Goal: Communication & Community: Answer question/provide support

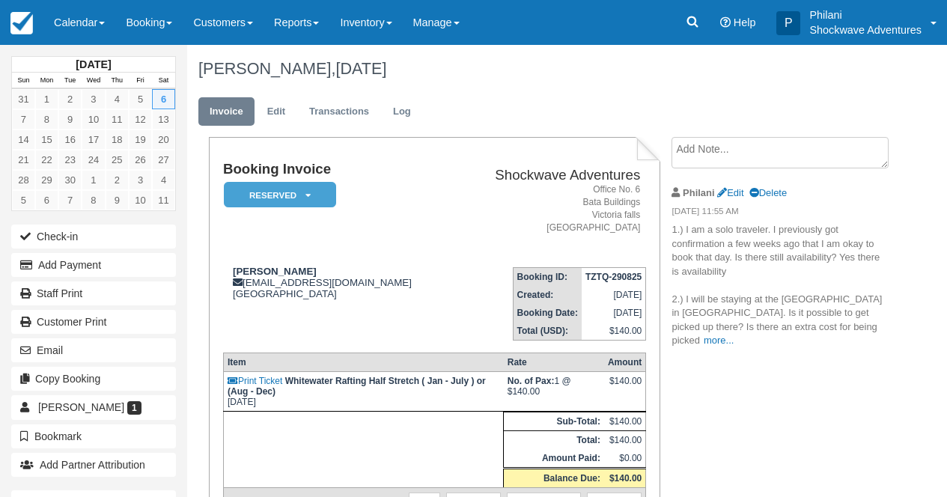
click at [467, 28] on link "Manage" at bounding box center [436, 22] width 67 height 45
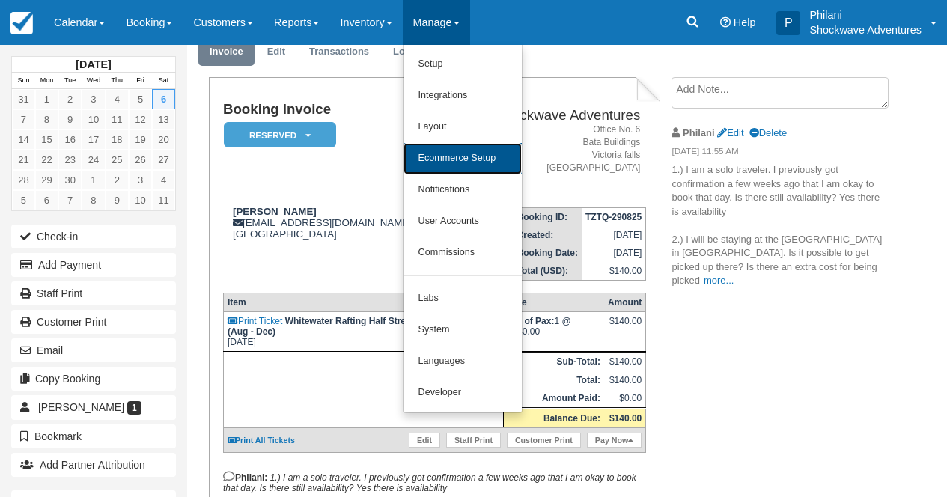
click at [473, 164] on link "Ecommerce Setup" at bounding box center [463, 158] width 118 height 31
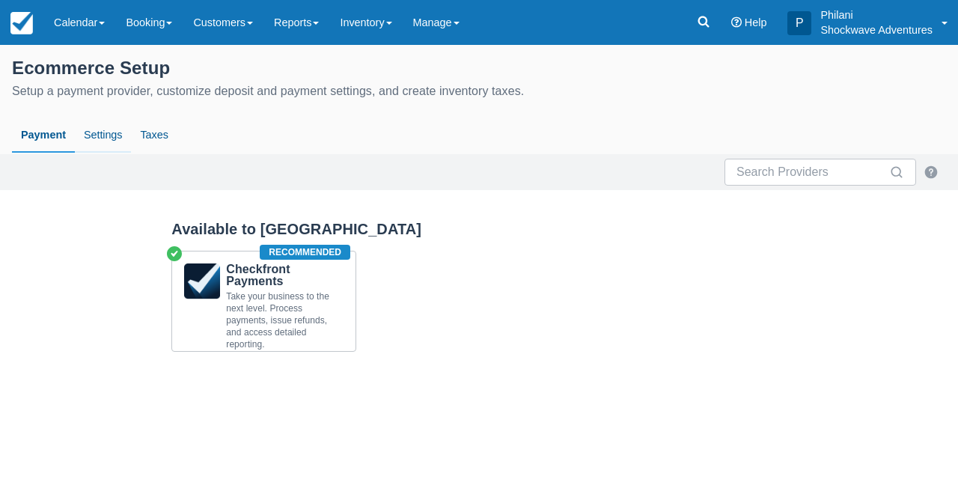
click at [112, 132] on link "Settings" at bounding box center [103, 135] width 56 height 34
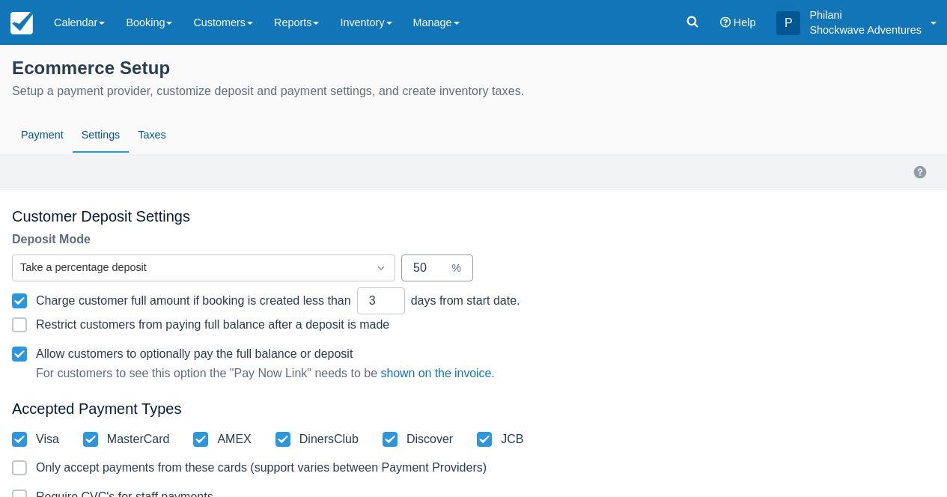
click at [436, 273] on input "50" at bounding box center [431, 268] width 36 height 27
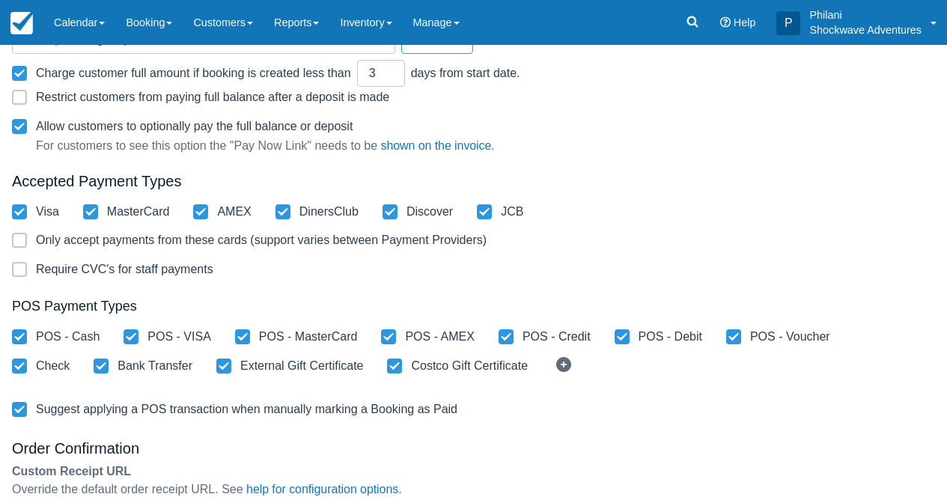
scroll to position [448, 0]
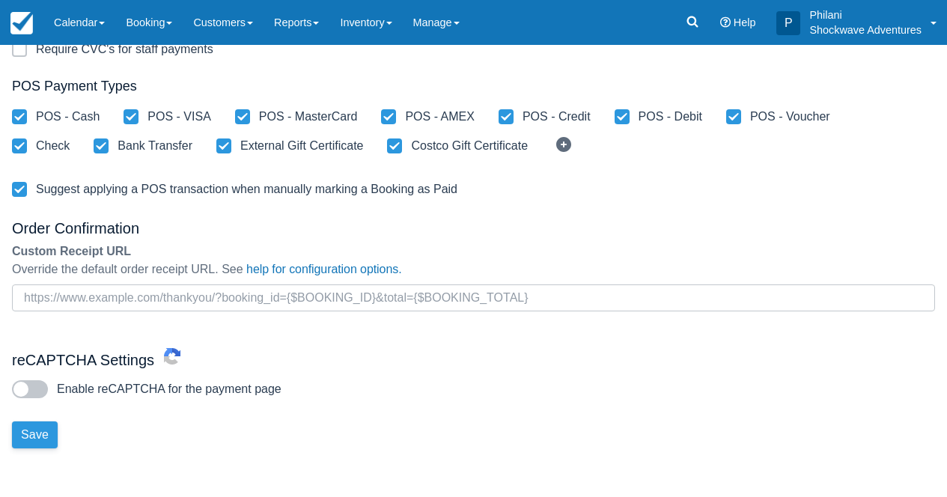
type input "10"
click at [34, 436] on button "Save" at bounding box center [35, 434] width 46 height 27
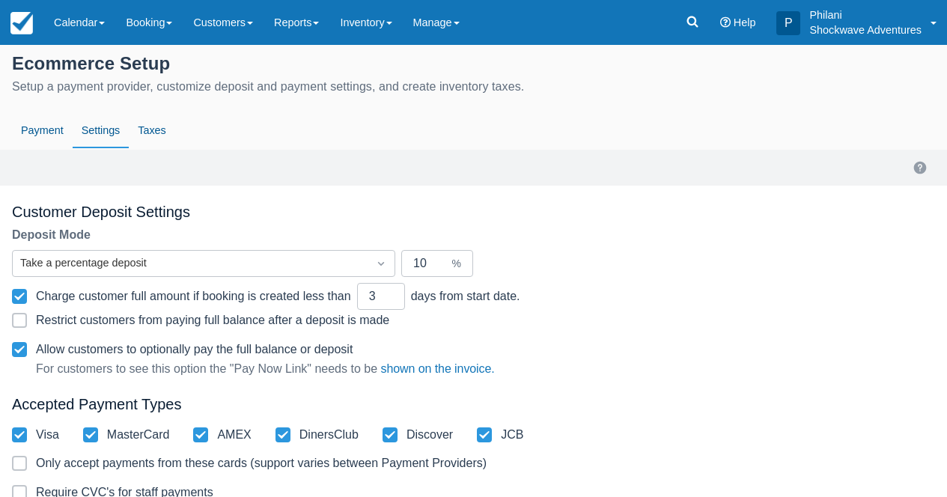
scroll to position [0, 0]
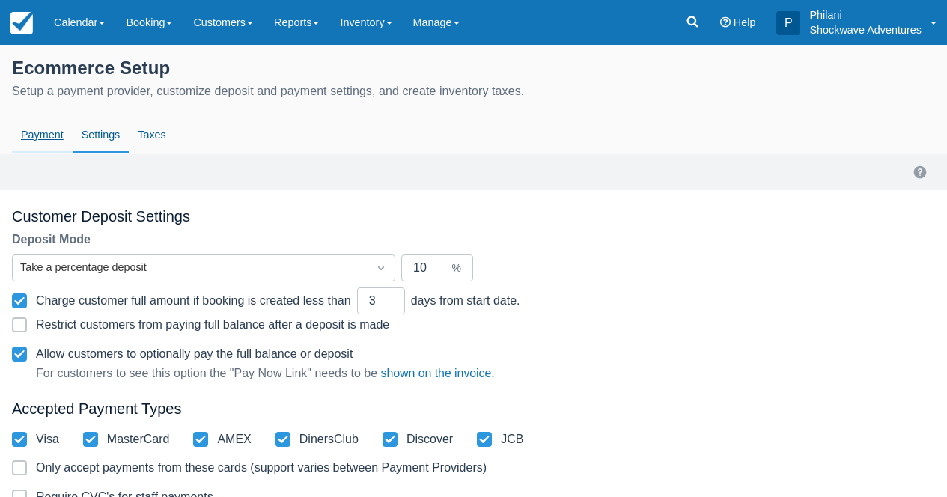
click at [52, 136] on link "Payment" at bounding box center [42, 135] width 61 height 34
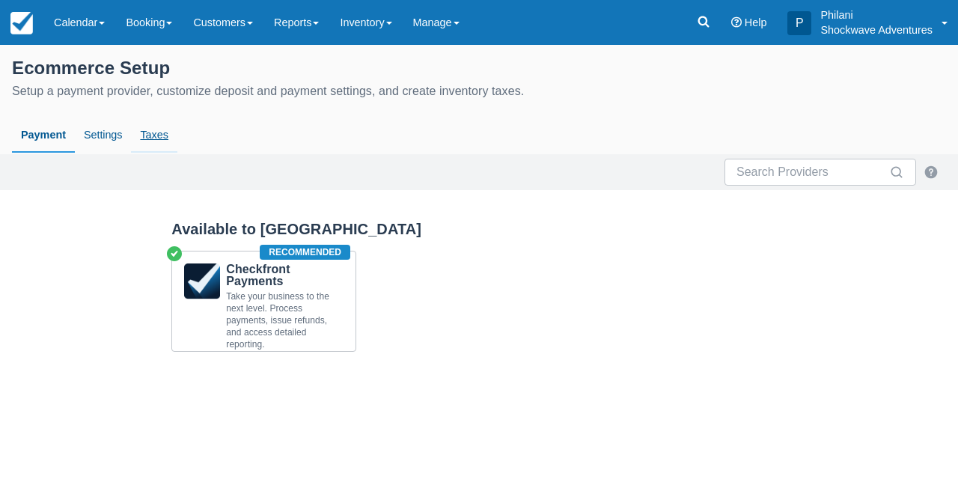
click at [156, 136] on link "Taxes" at bounding box center [154, 135] width 46 height 34
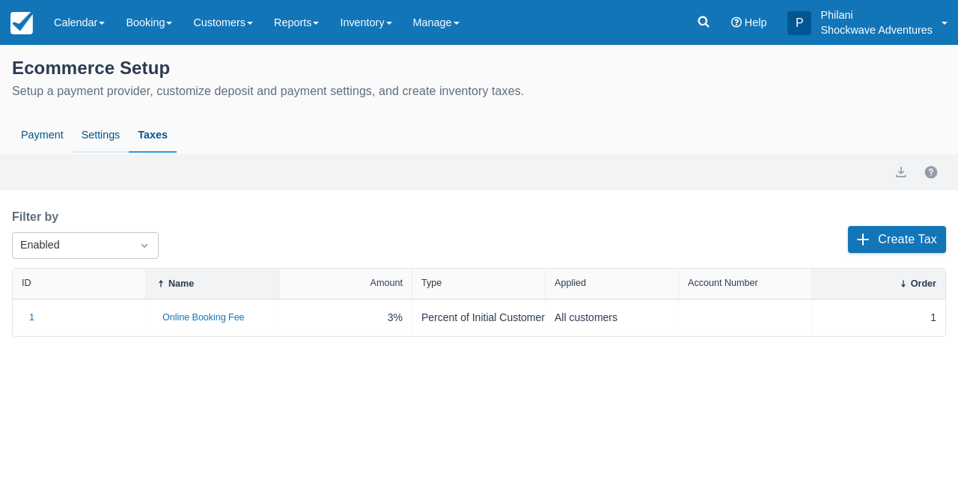
click at [108, 141] on link "Settings" at bounding box center [101, 135] width 56 height 34
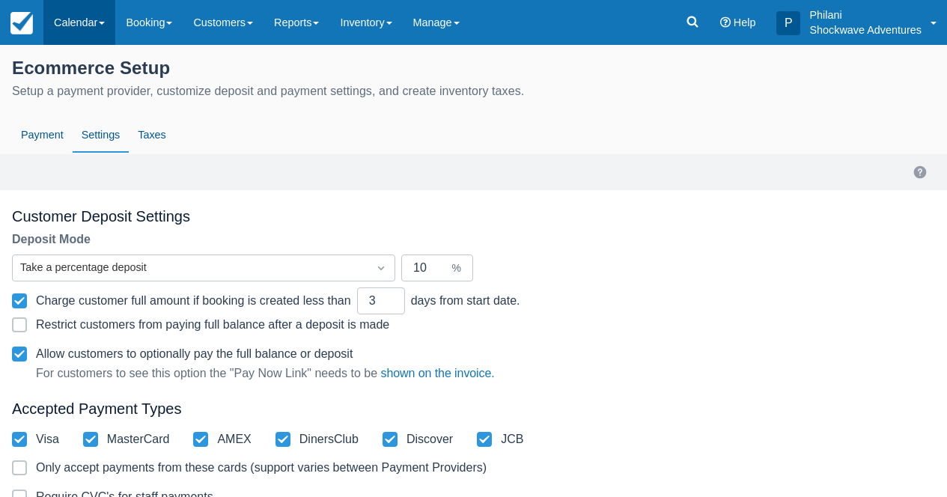
click at [81, 18] on link "Calendar" at bounding box center [79, 22] width 72 height 45
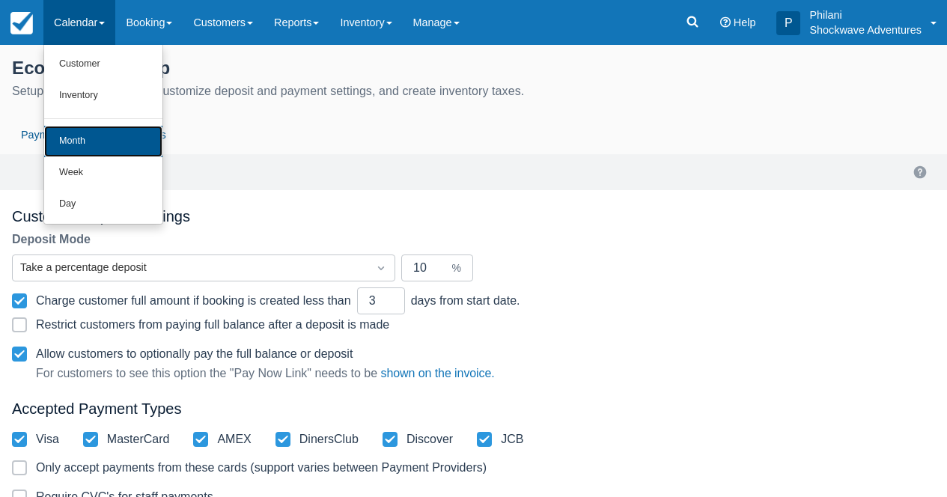
click at [89, 140] on link "Month" at bounding box center [103, 141] width 118 height 31
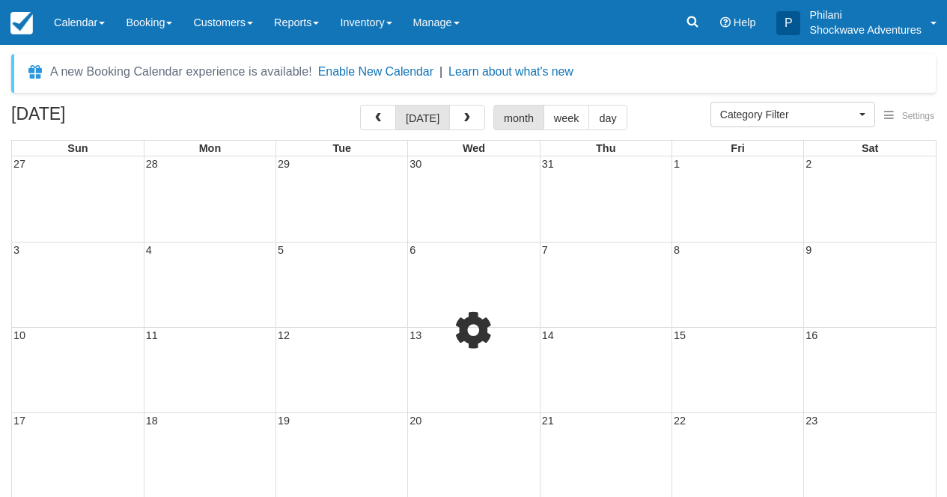
select select
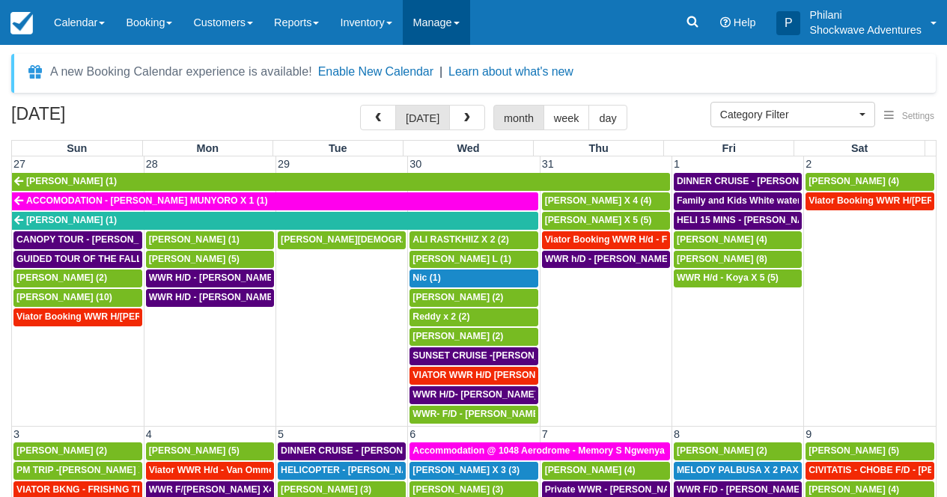
click at [462, 22] on link "Manage" at bounding box center [436, 22] width 67 height 45
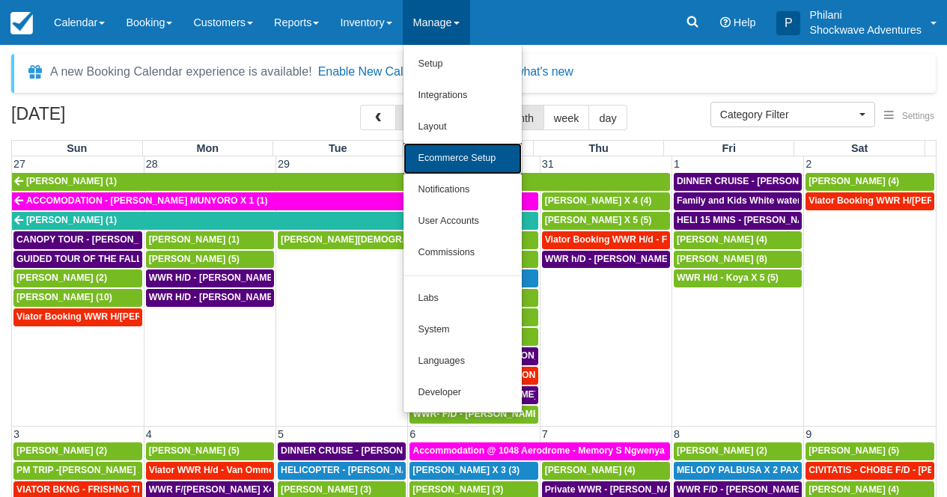
click at [451, 158] on link "Ecommerce Setup" at bounding box center [463, 158] width 118 height 31
click at [451, 158] on td "30" at bounding box center [474, 164] width 132 height 16
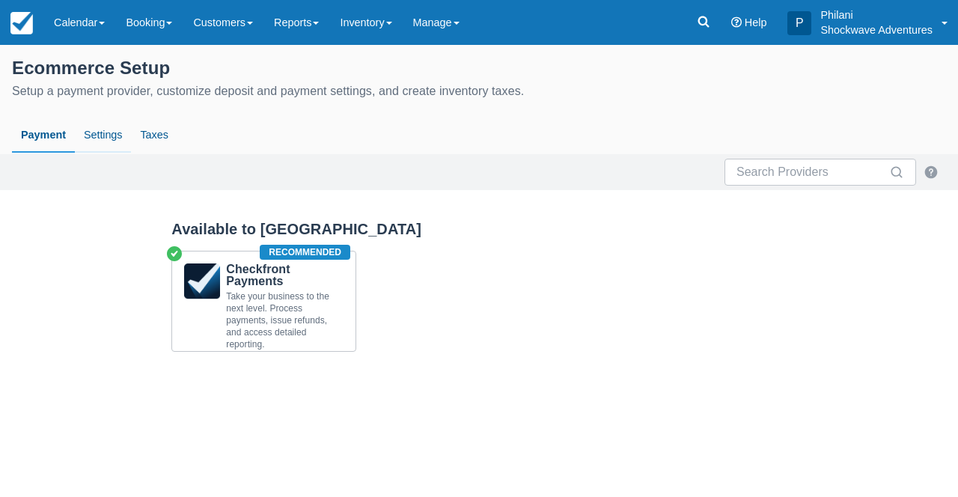
click at [109, 137] on link "Settings" at bounding box center [103, 135] width 56 height 34
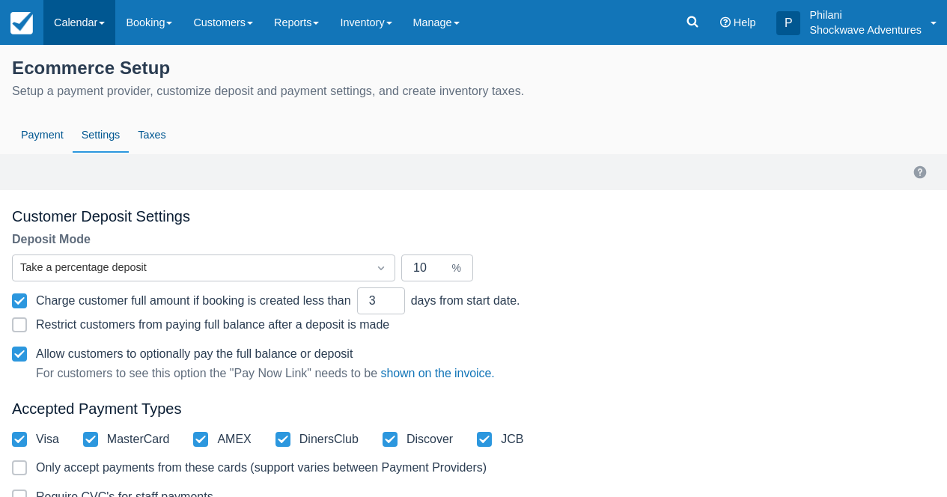
click at [88, 19] on link "Calendar" at bounding box center [79, 22] width 72 height 45
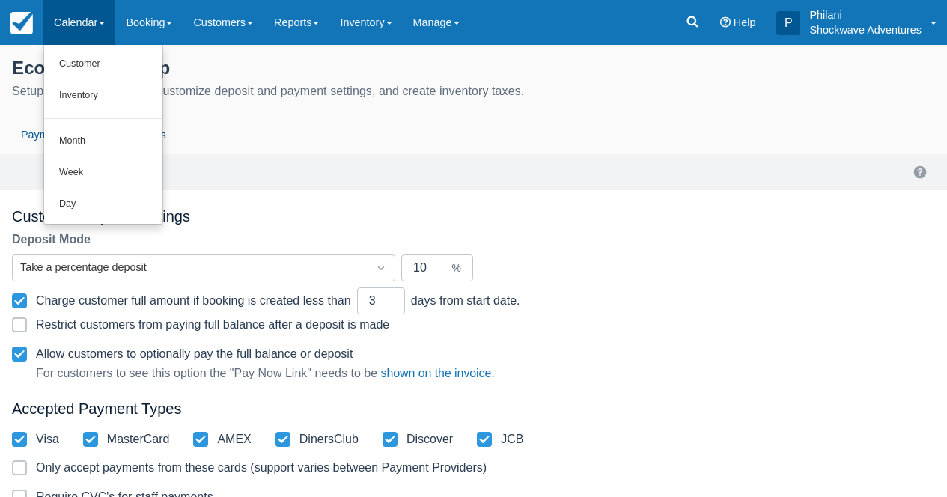
click at [88, 19] on link "Calendar" at bounding box center [79, 22] width 72 height 45
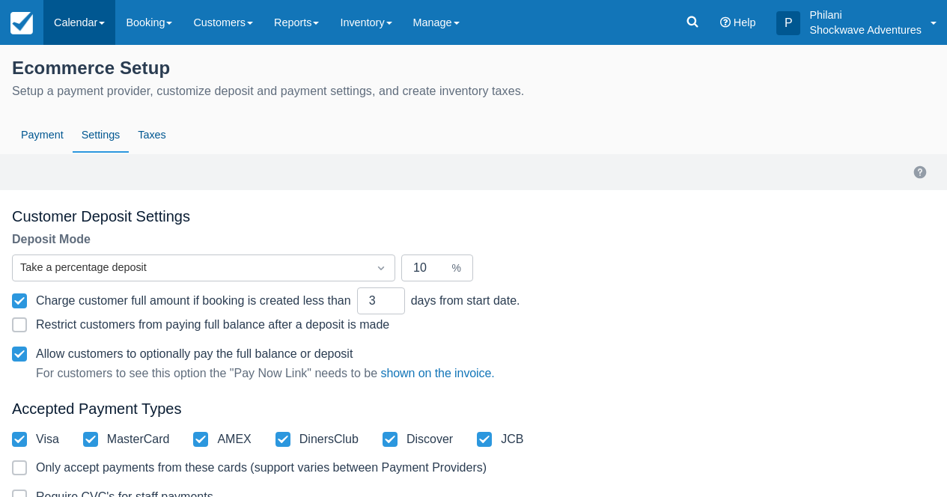
click at [97, 29] on link "Calendar" at bounding box center [79, 22] width 72 height 45
click at [106, 17] on link "Calendar" at bounding box center [79, 22] width 72 height 45
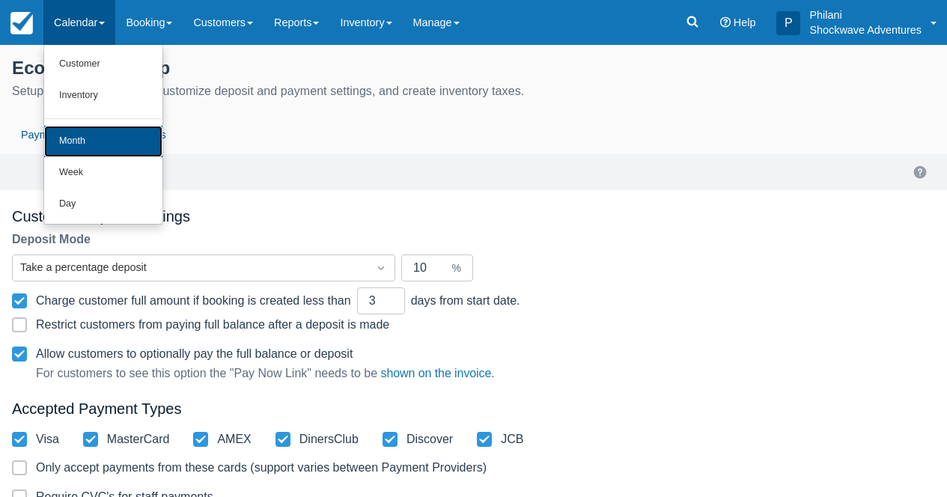
click at [90, 131] on link "Month" at bounding box center [103, 141] width 118 height 31
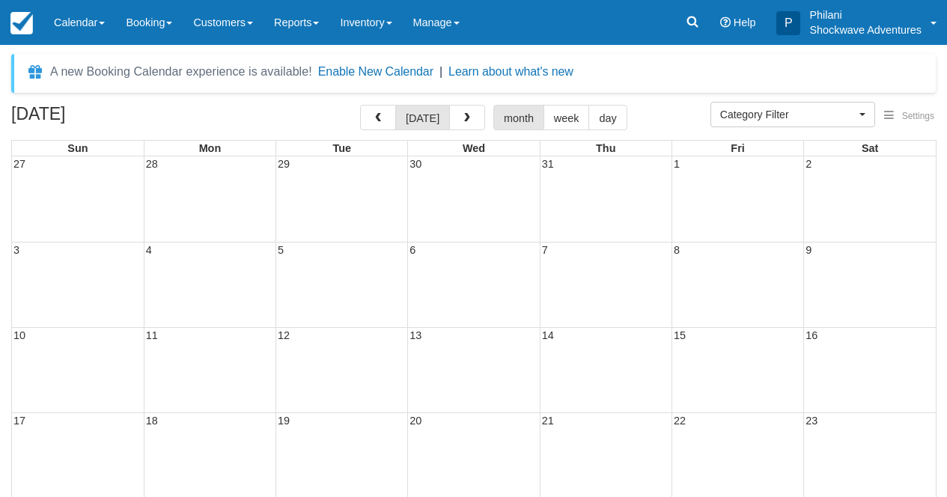
select select
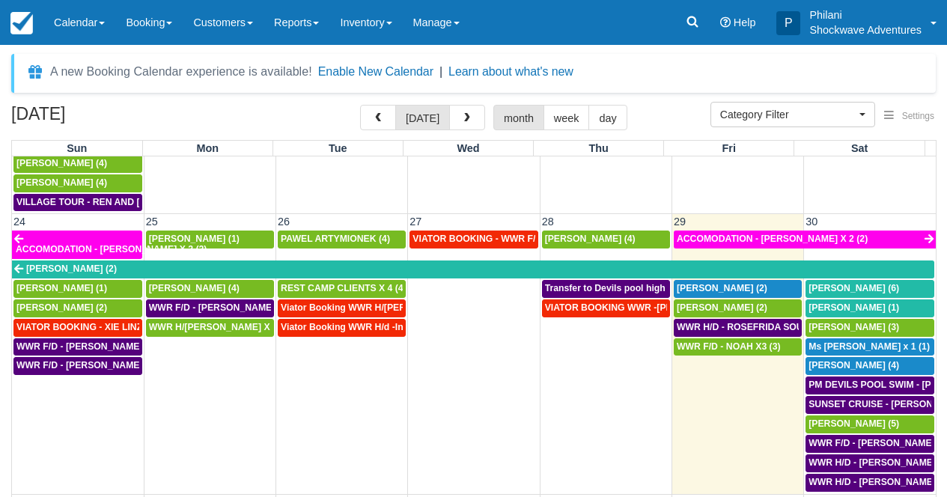
scroll to position [957, 0]
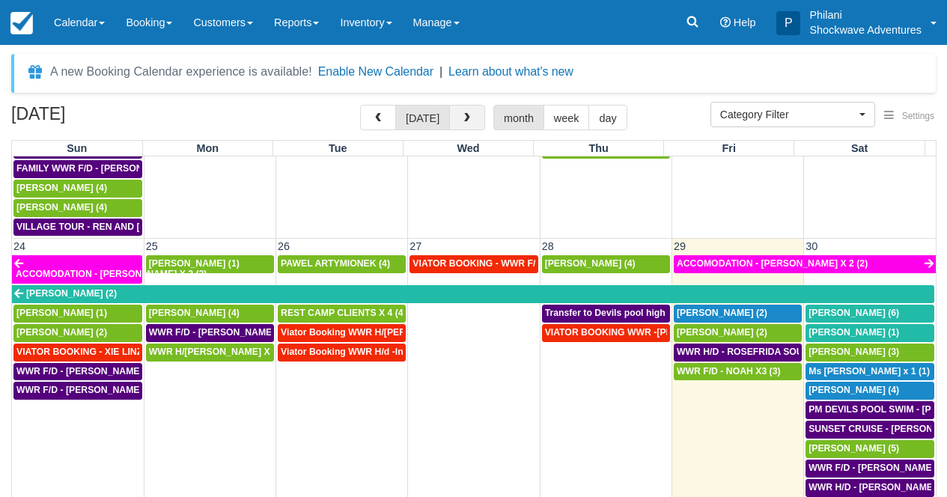
click at [472, 120] on span "button" at bounding box center [467, 118] width 10 height 10
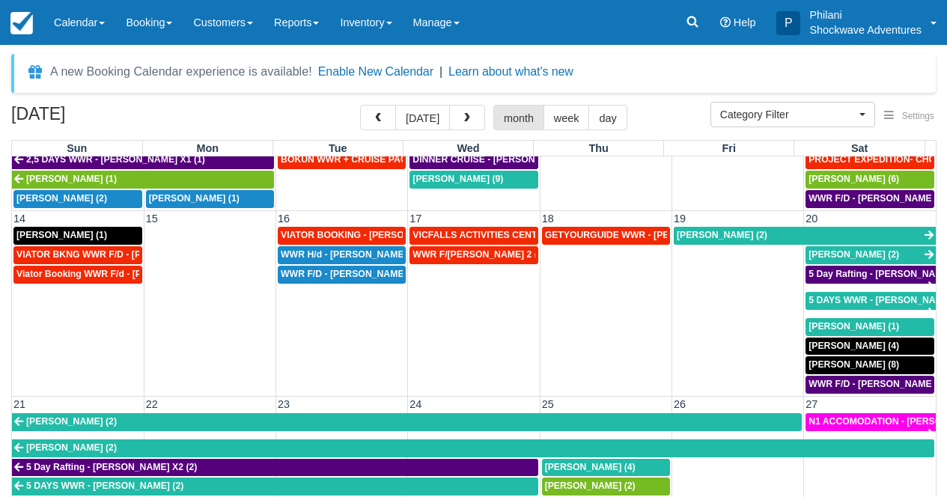
scroll to position [350, 0]
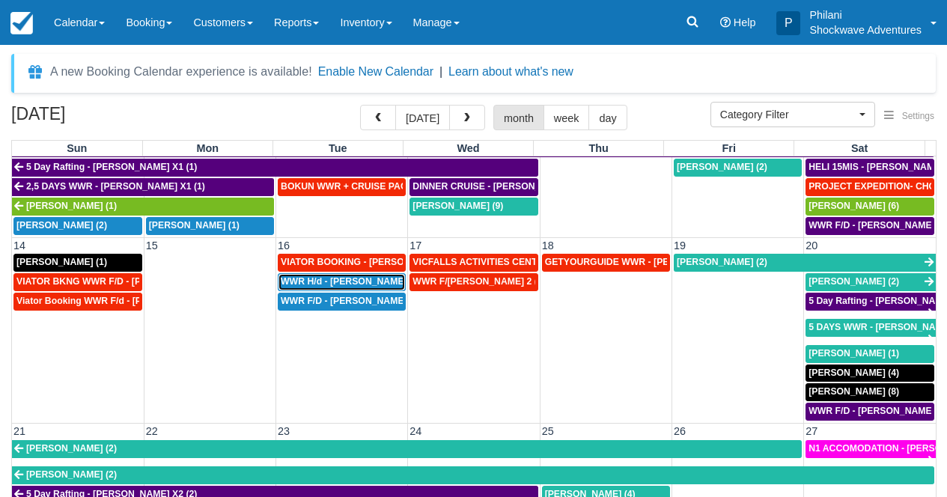
click at [326, 283] on span "WWR H/d - Richard Venn X3 (3)" at bounding box center [357, 281] width 153 height 10
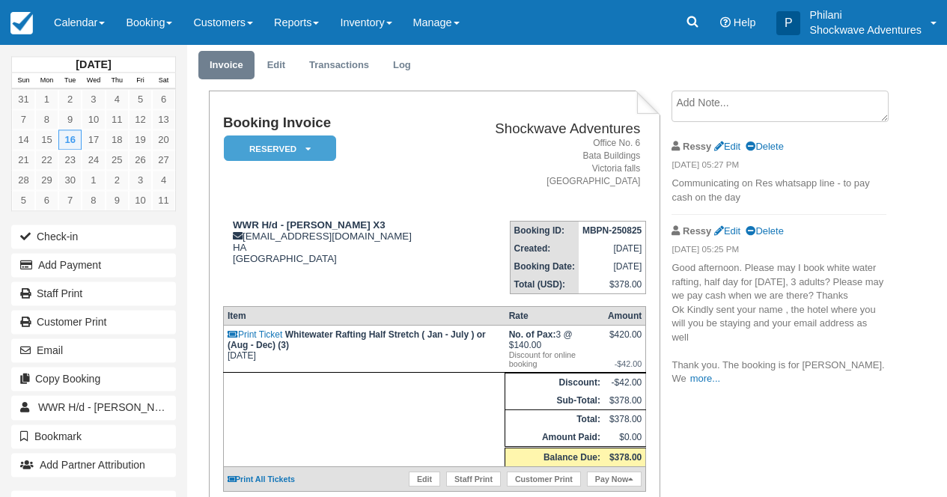
scroll to position [28, 0]
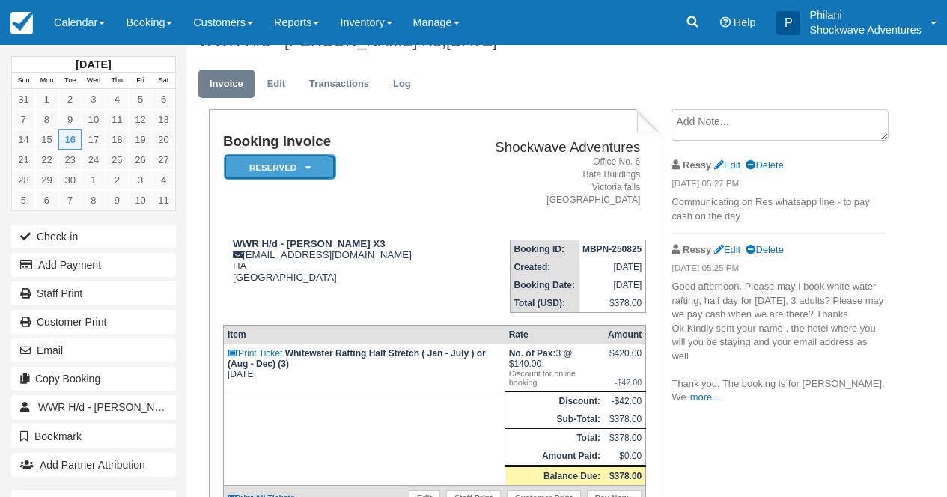
click at [296, 160] on em "Reserved" at bounding box center [280, 167] width 112 height 26
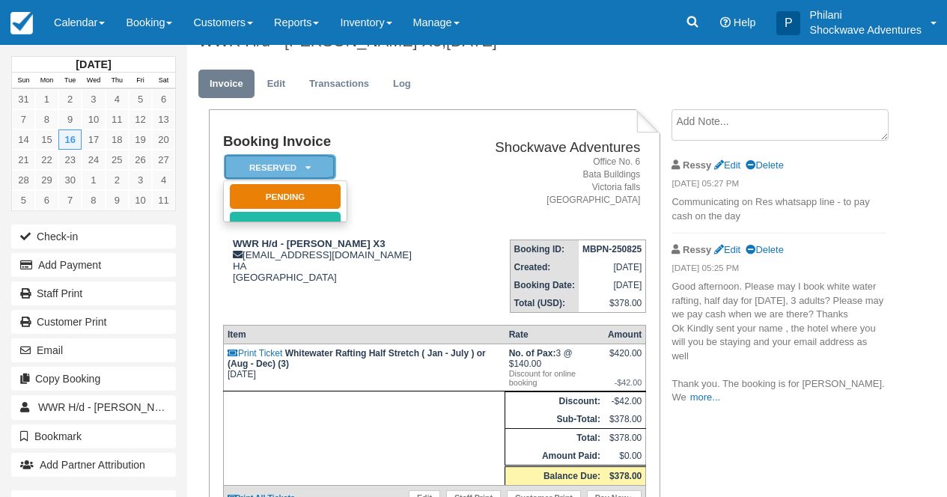
scroll to position [0, 0]
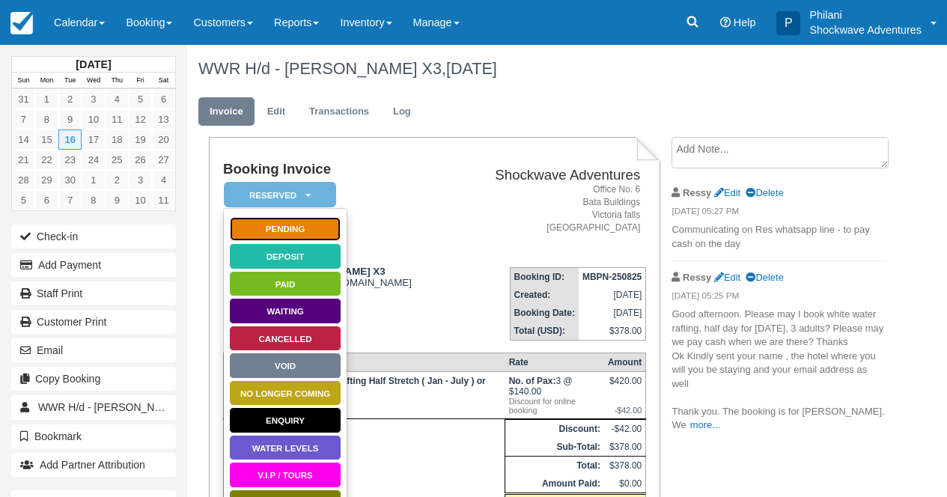
click at [307, 235] on link "Pending" at bounding box center [285, 229] width 112 height 26
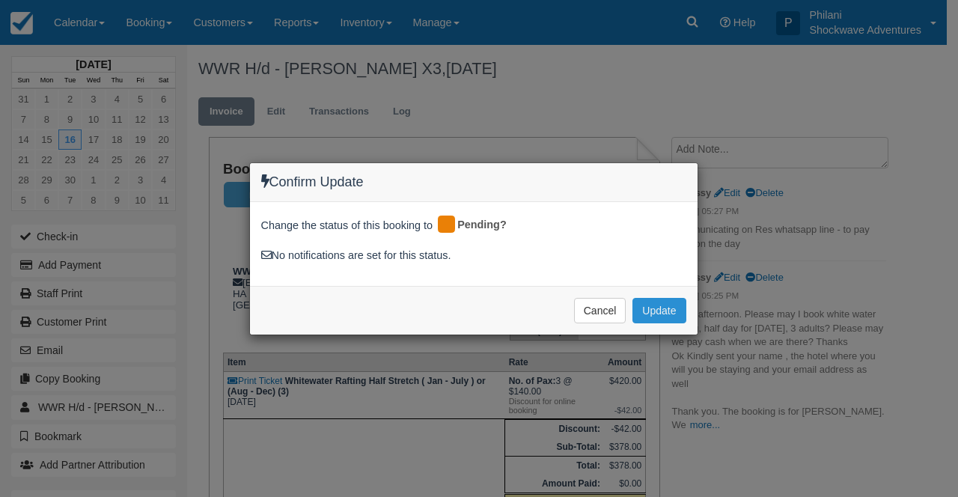
click at [663, 309] on button "Update" at bounding box center [659, 310] width 53 height 25
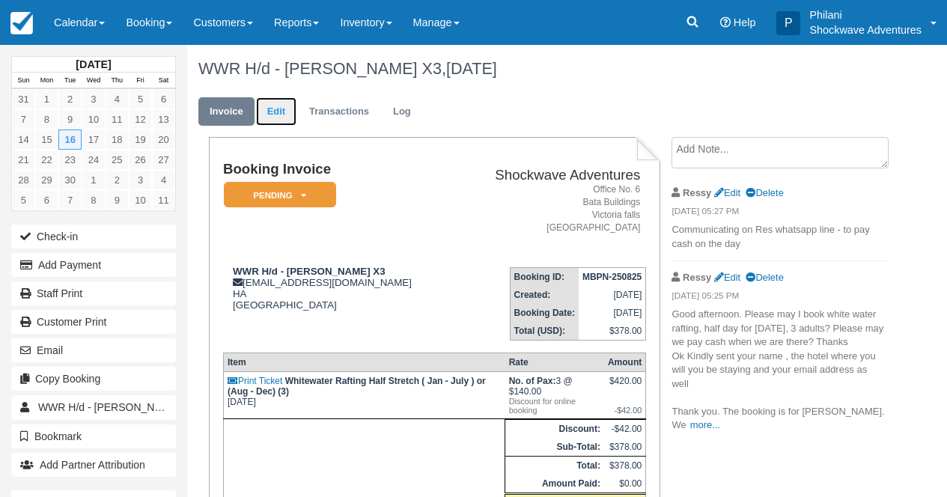
click at [274, 110] on link "Edit" at bounding box center [276, 111] width 40 height 29
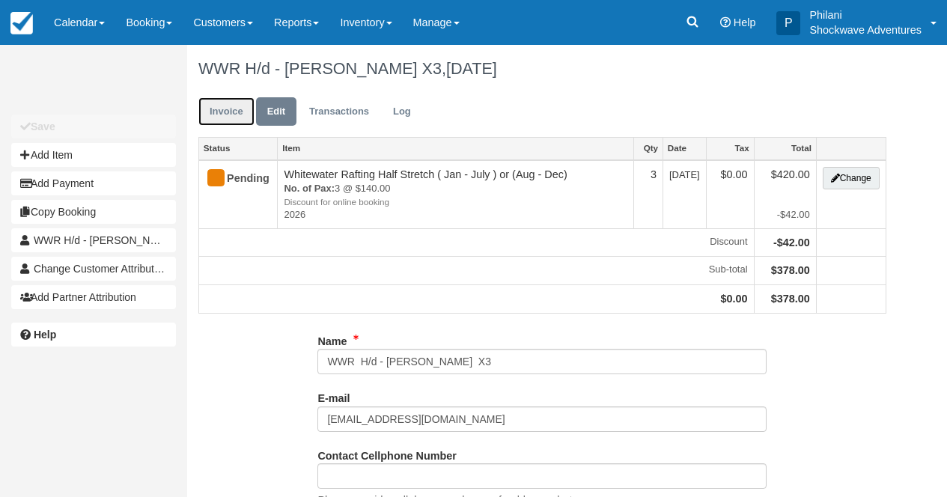
click at [232, 112] on link "Invoice" at bounding box center [226, 111] width 56 height 29
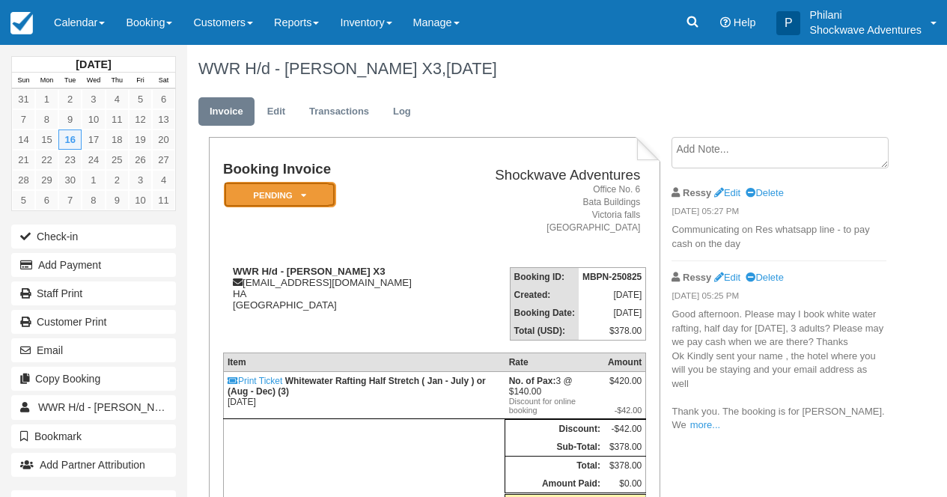
click at [303, 200] on icon at bounding box center [303, 195] width 5 height 9
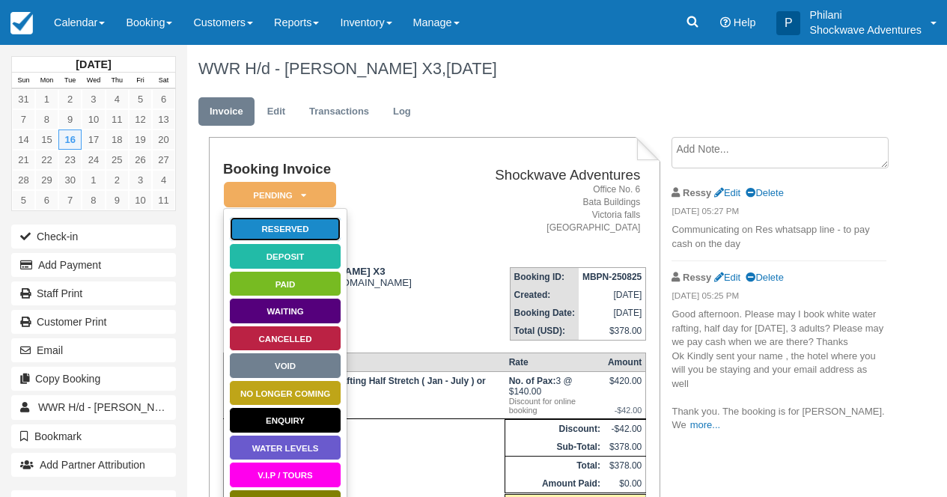
click at [293, 238] on link "Reserved" at bounding box center [285, 229] width 112 height 26
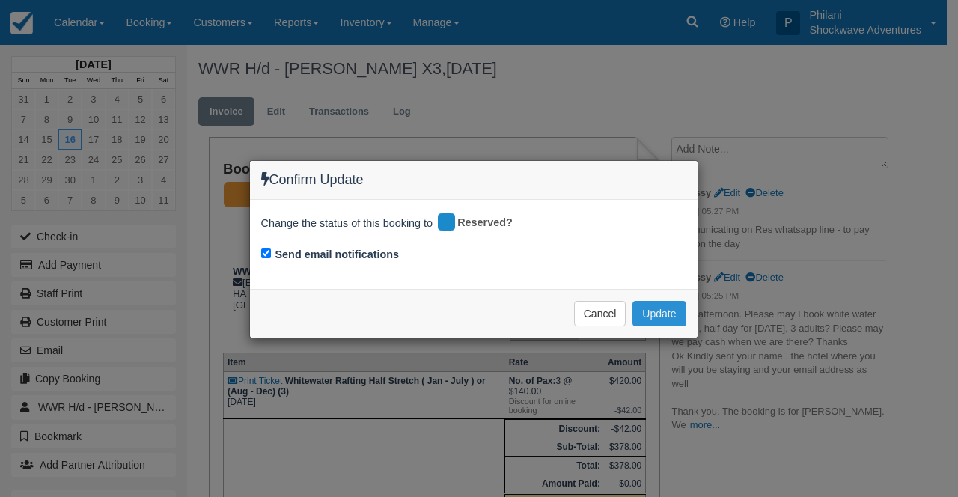
click at [657, 309] on button "Update" at bounding box center [659, 313] width 53 height 25
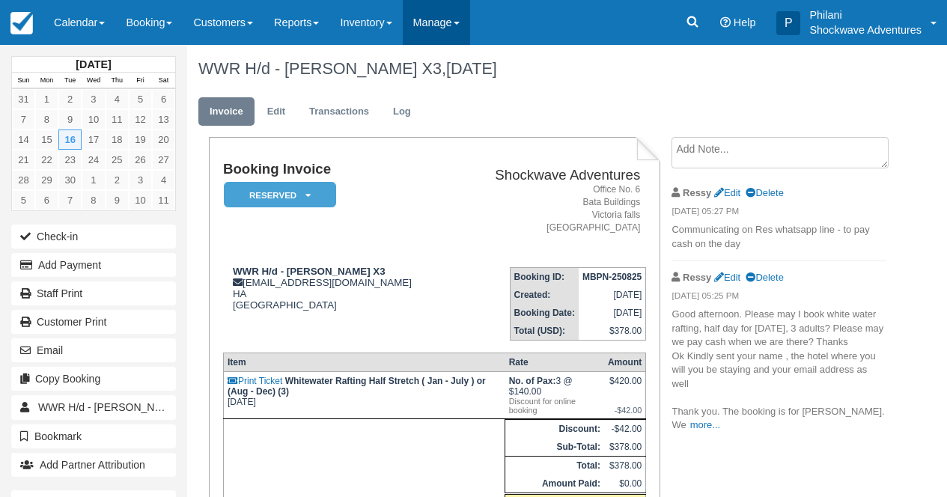
click at [445, 31] on link "Manage" at bounding box center [436, 22] width 67 height 45
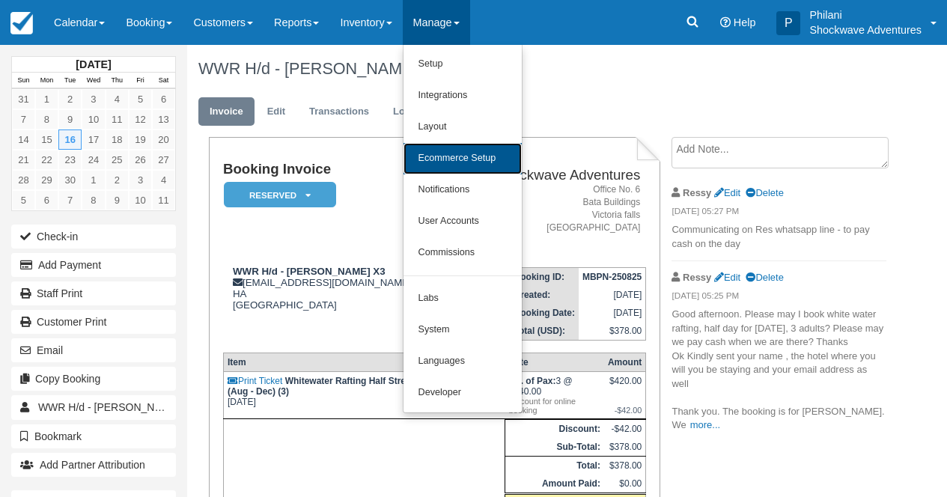
click at [463, 159] on link "Ecommerce Setup" at bounding box center [463, 158] width 118 height 31
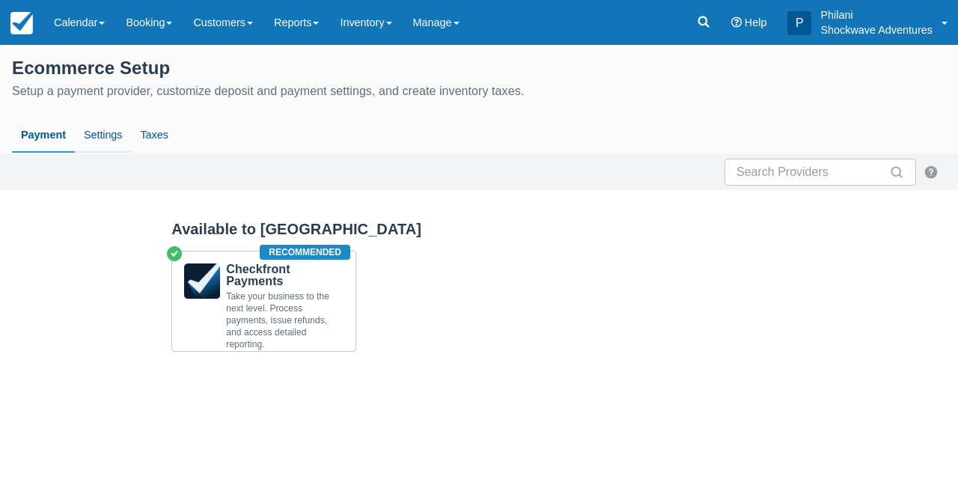
click at [108, 140] on link "Settings" at bounding box center [103, 135] width 56 height 34
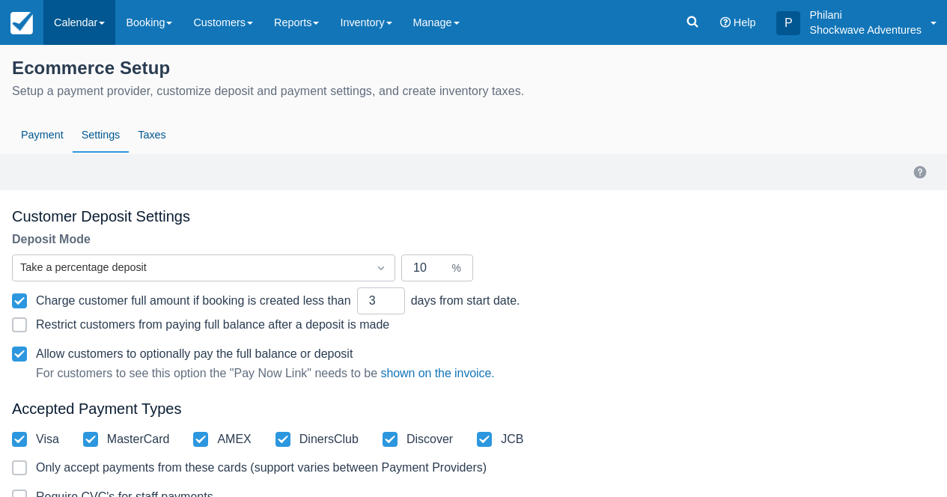
click at [86, 22] on link "Calendar" at bounding box center [79, 22] width 72 height 45
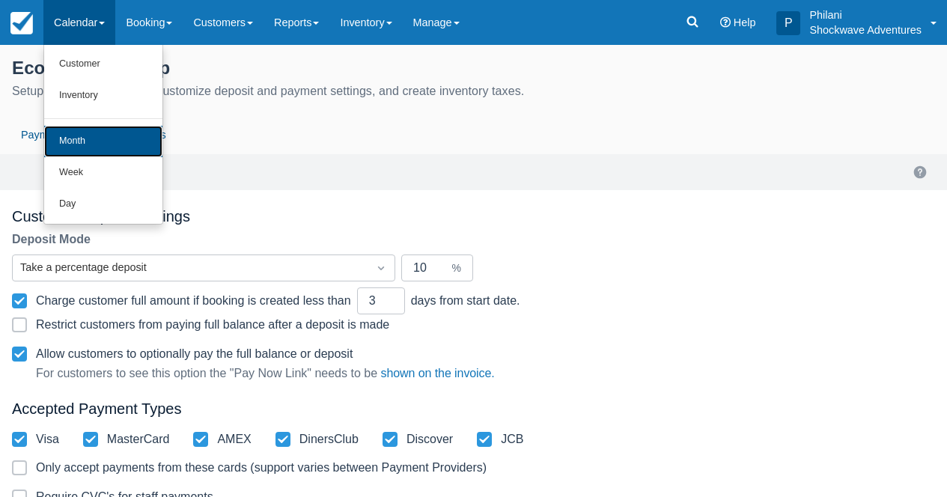
click at [90, 143] on link "Month" at bounding box center [103, 141] width 118 height 31
click at [90, 143] on link "Settings" at bounding box center [101, 135] width 56 height 34
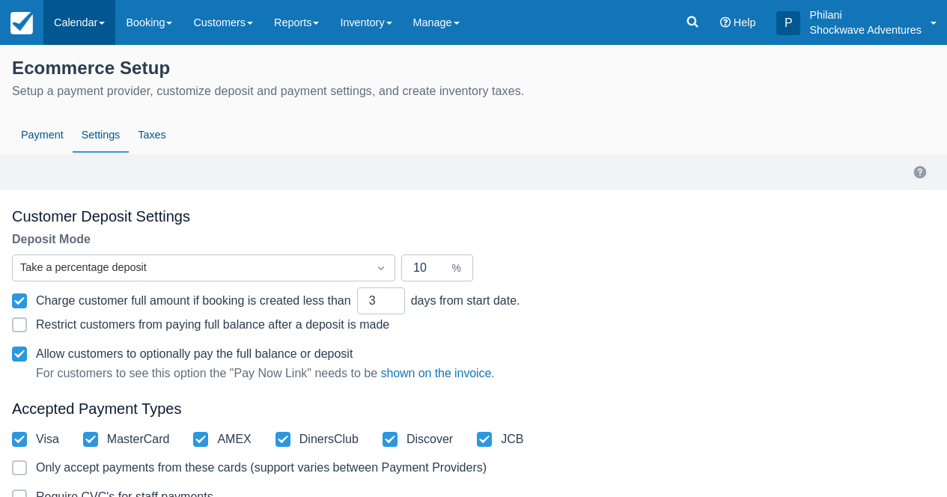
click at [82, 26] on link "Calendar" at bounding box center [79, 22] width 72 height 45
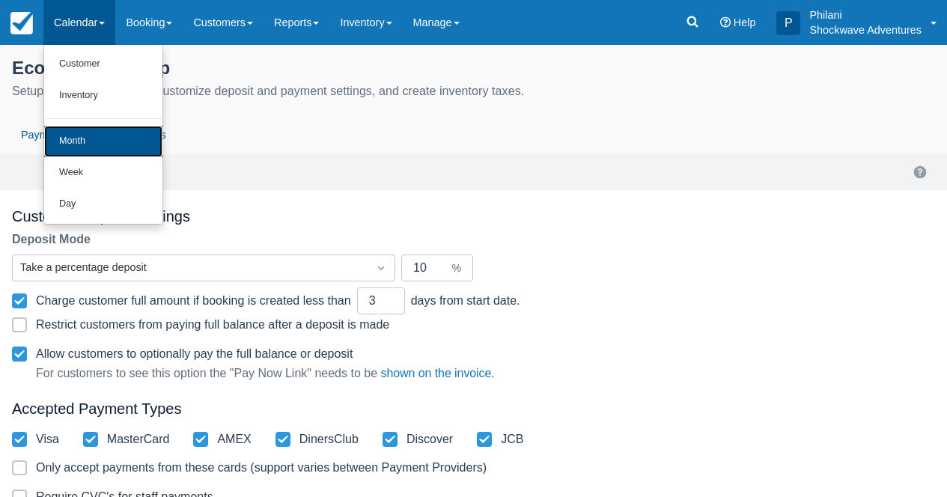
click at [75, 141] on link "Month" at bounding box center [103, 141] width 118 height 31
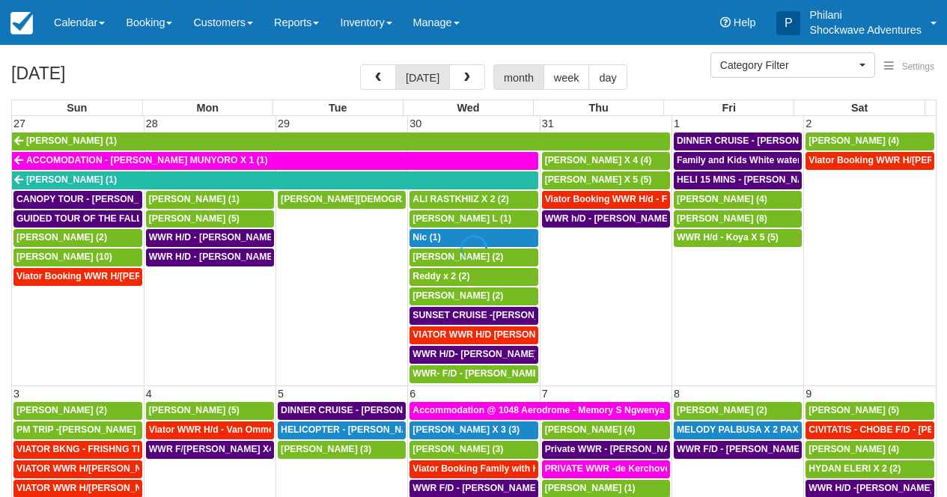
select select
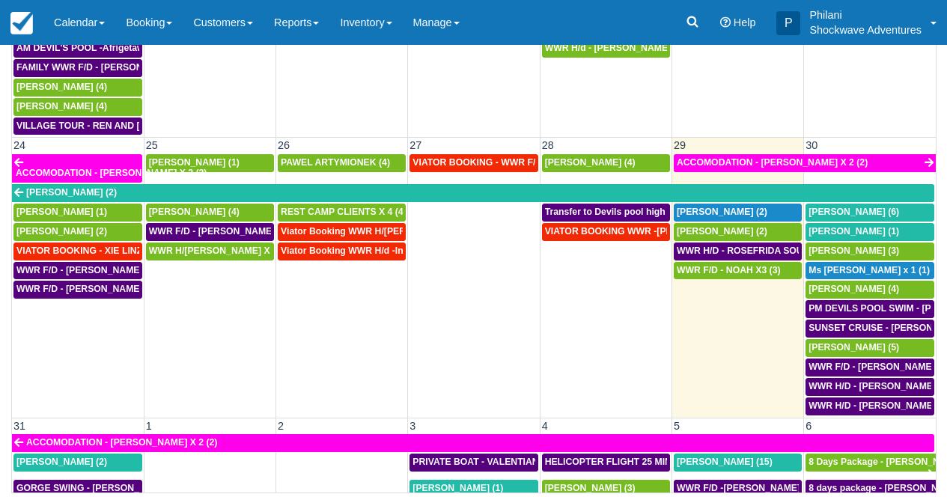
scroll to position [882, 0]
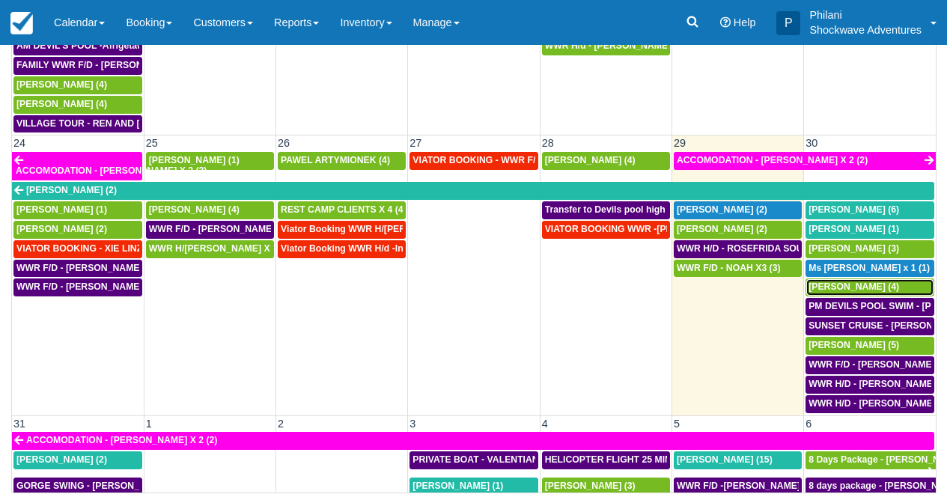
click at [835, 281] on span "Natalie Shires (4)" at bounding box center [854, 286] width 91 height 10
click at [835, 281] on span "[PERSON_NAME] (4)" at bounding box center [854, 286] width 91 height 10
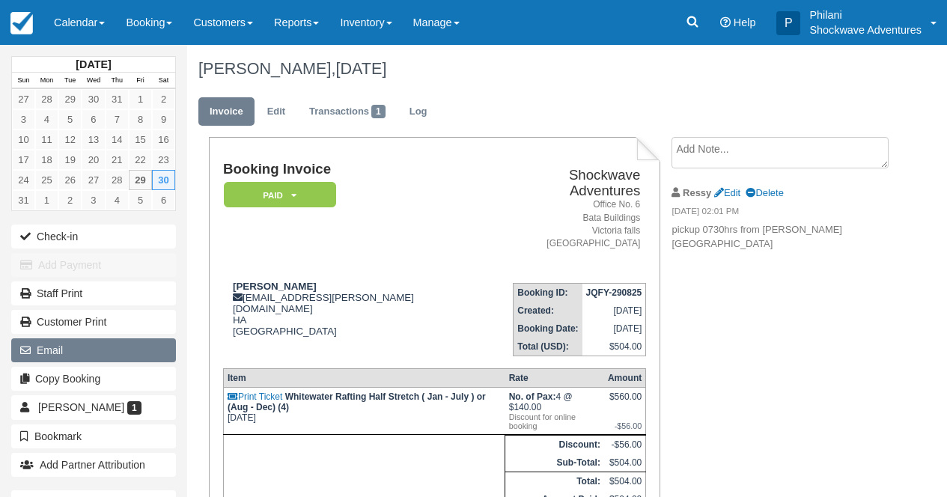
click at [74, 353] on button "Email" at bounding box center [93, 350] width 165 height 24
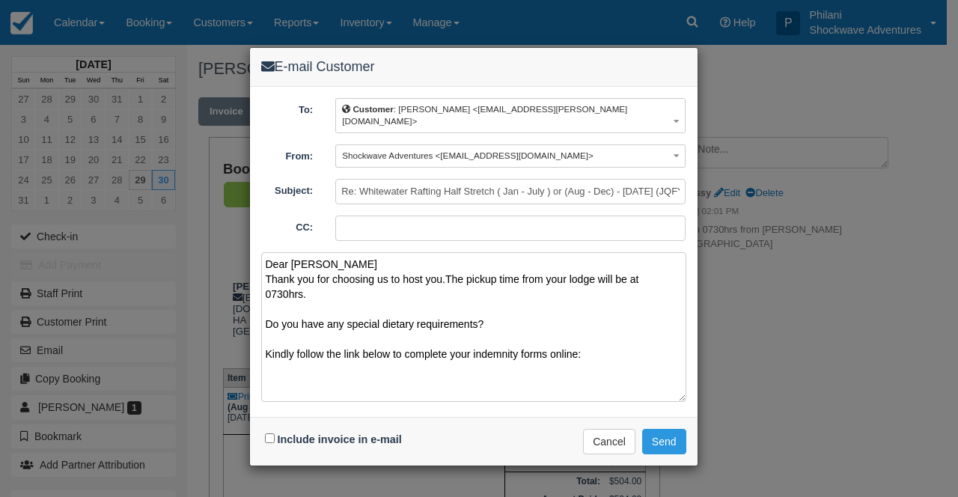
paste textarea "https://www.1tick.co.za/indemnity/check-in-and-indemnity-form-for-shockwave-adv…"
click at [270, 373] on textarea "Dear Natalie Thank you for choosing us to host you.The pickup time from your lo…" at bounding box center [473, 327] width 425 height 150
paste textarea "Inclusions Buffet lunch included Free drinks included Free hotel pickup and dro…"
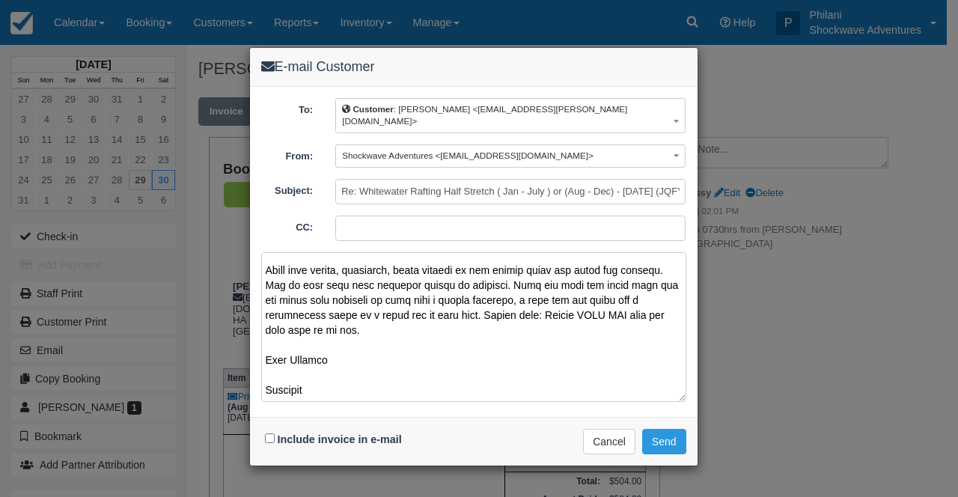
scroll to position [694, 0]
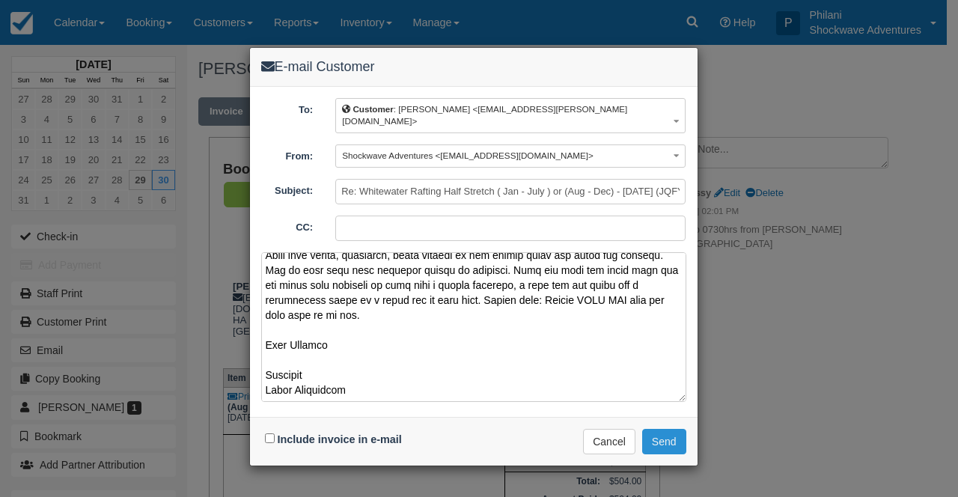
type textarea "Dear Natalie Thank you for choosing us to host you.The pickup time from your lo…"
click at [660, 429] on button "Send" at bounding box center [664, 441] width 44 height 25
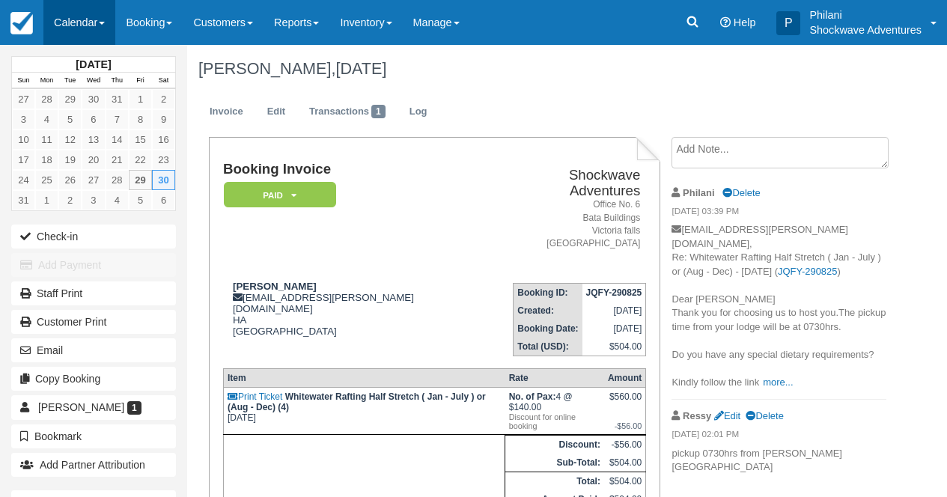
click at [76, 6] on link "Calendar" at bounding box center [79, 22] width 72 height 45
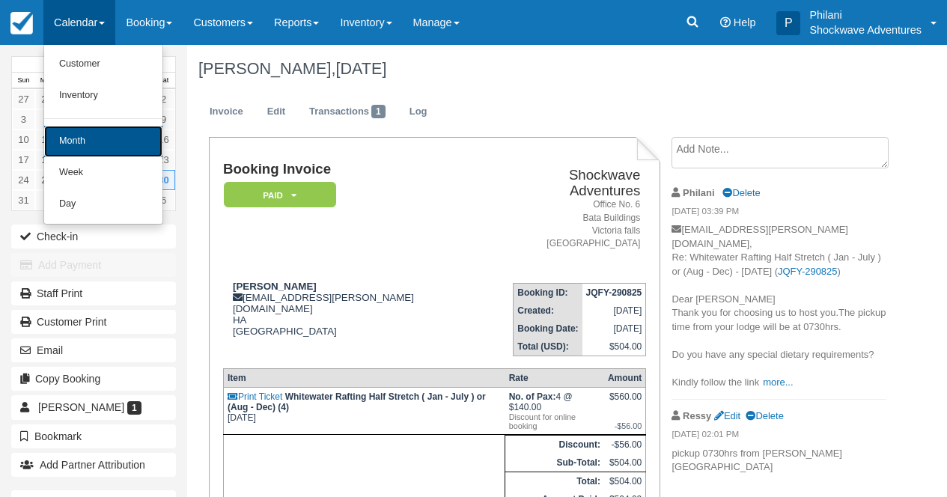
click at [76, 146] on link "Month" at bounding box center [103, 141] width 118 height 31
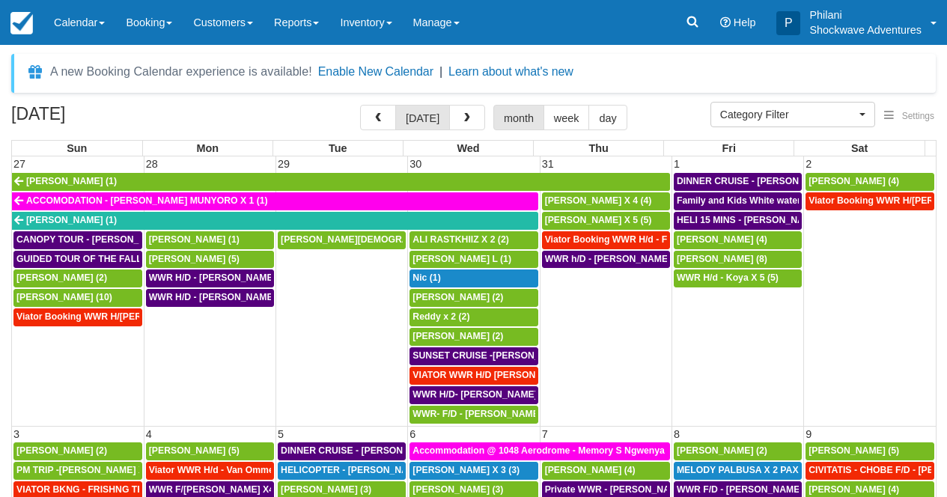
select select
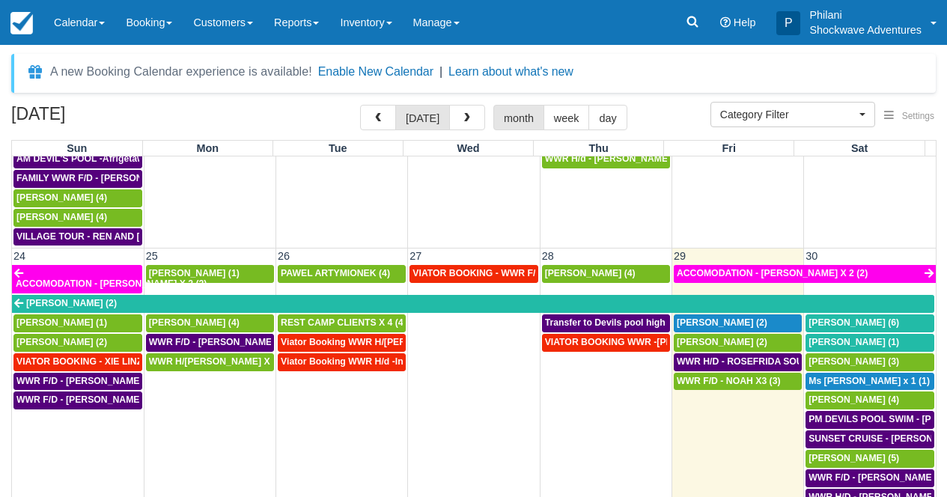
scroll to position [997, 0]
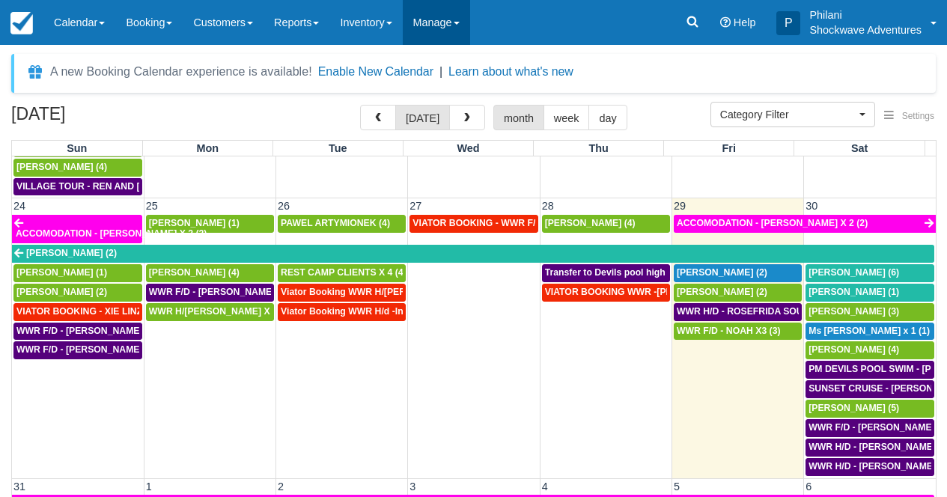
click at [462, 29] on link "Manage" at bounding box center [436, 22] width 67 height 45
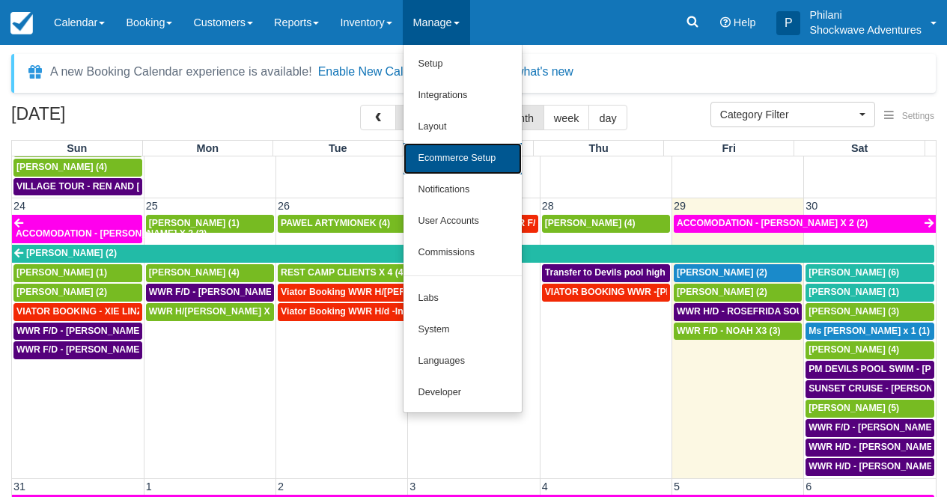
click at [466, 166] on link "Ecommerce Setup" at bounding box center [463, 158] width 118 height 31
click at [466, 166] on td "WWR H/d - [PERSON_NAME] x2 (2)" at bounding box center [474, 123] width 132 height 146
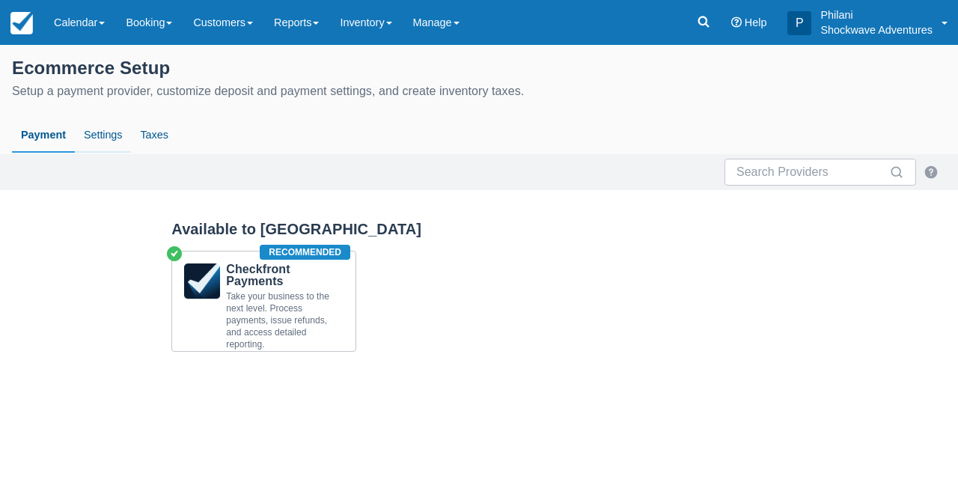
click at [119, 141] on link "Settings" at bounding box center [103, 135] width 56 height 34
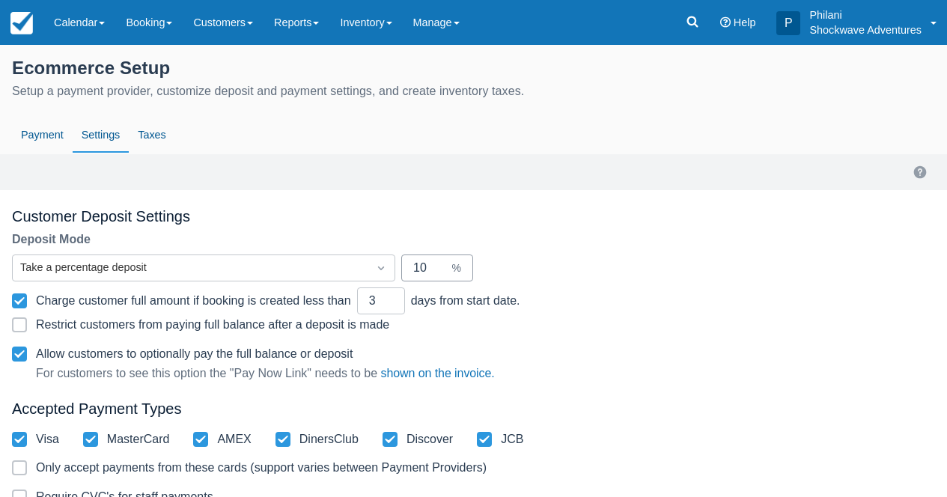
click at [436, 265] on input "10" at bounding box center [431, 268] width 36 height 27
type input "1"
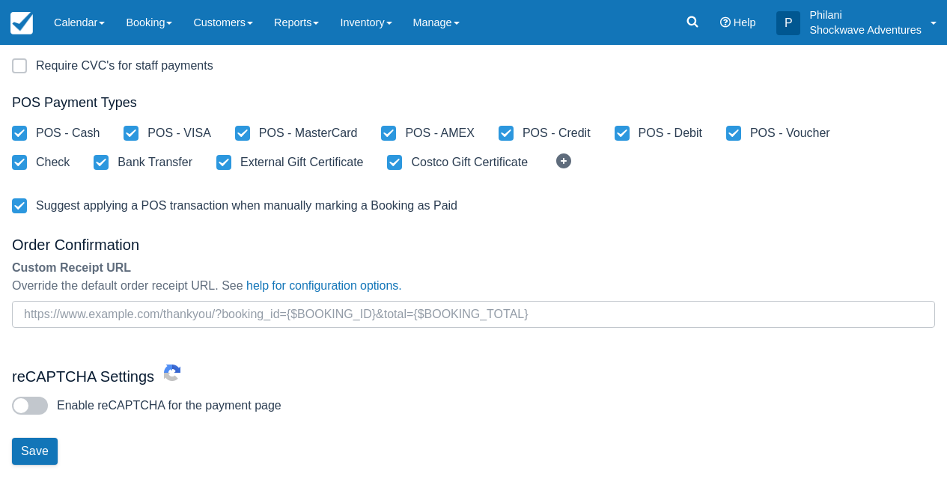
scroll to position [448, 0]
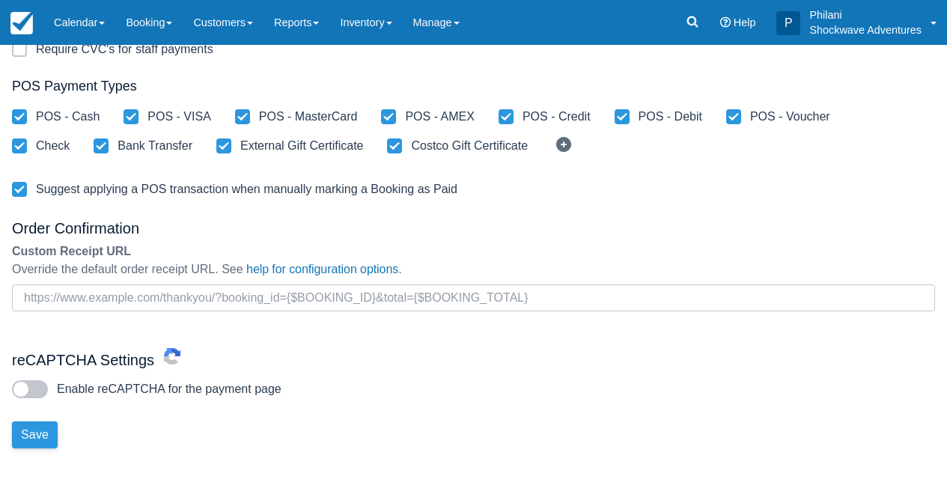
type input "50"
click at [43, 430] on button "Save" at bounding box center [35, 434] width 46 height 27
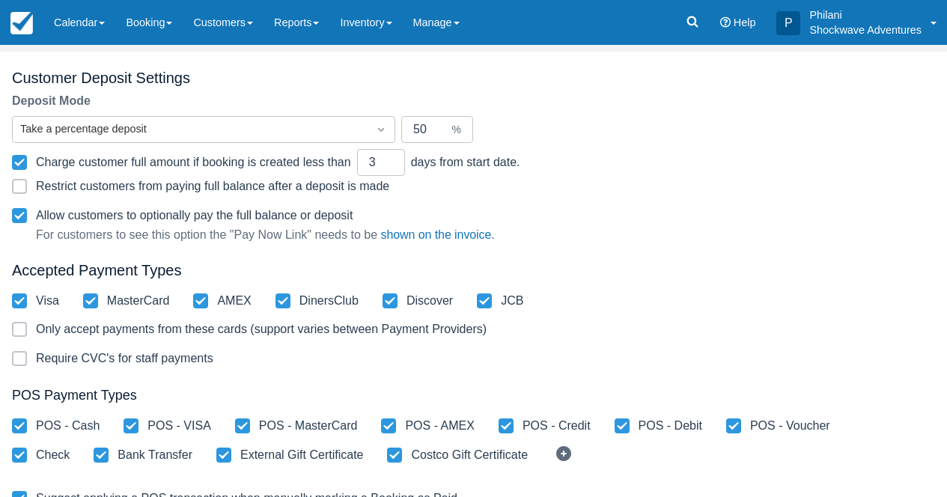
scroll to position [0, 0]
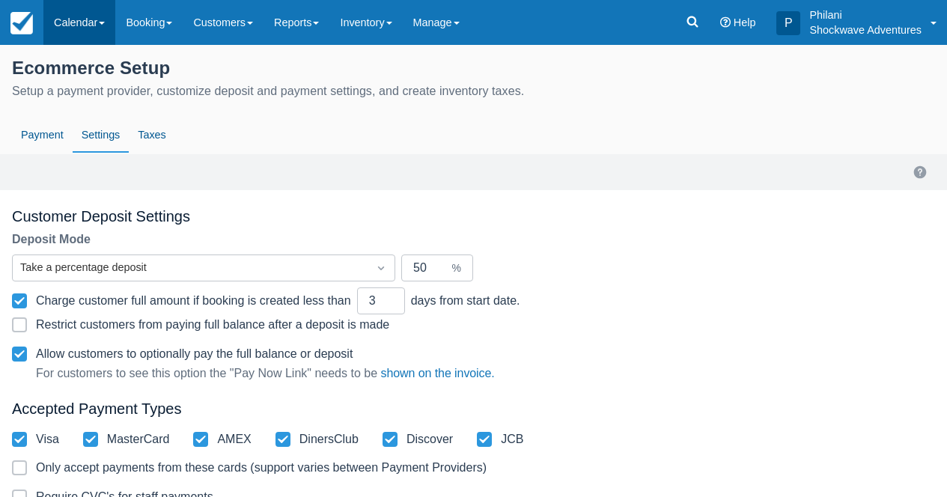
click at [78, 26] on link "Calendar" at bounding box center [79, 22] width 72 height 45
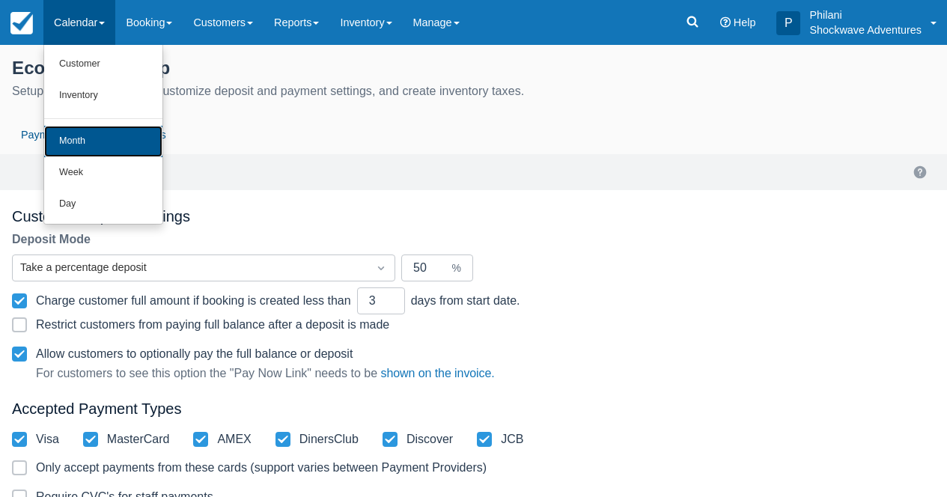
click at [66, 144] on link "Month" at bounding box center [103, 141] width 118 height 31
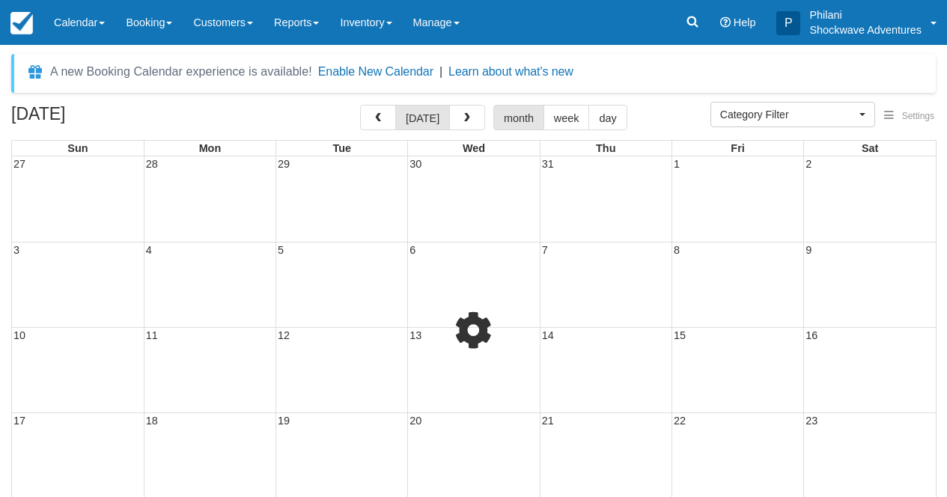
select select
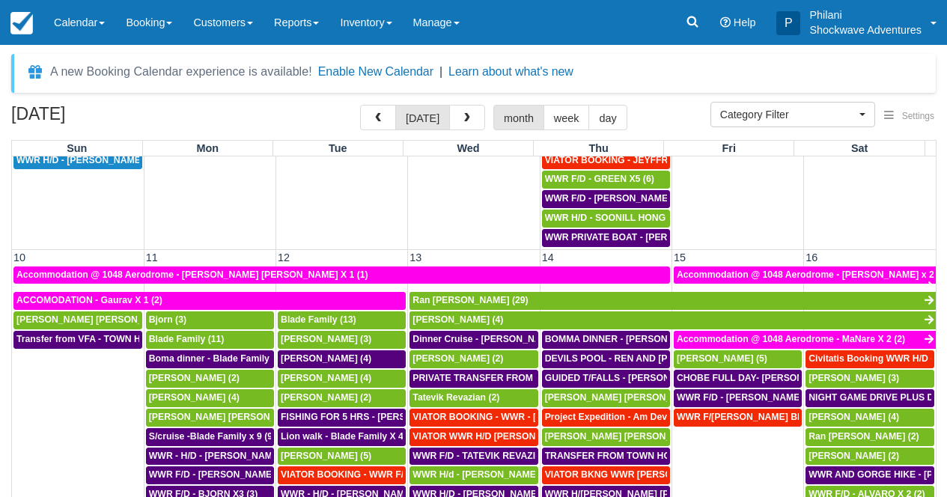
scroll to position [445, 0]
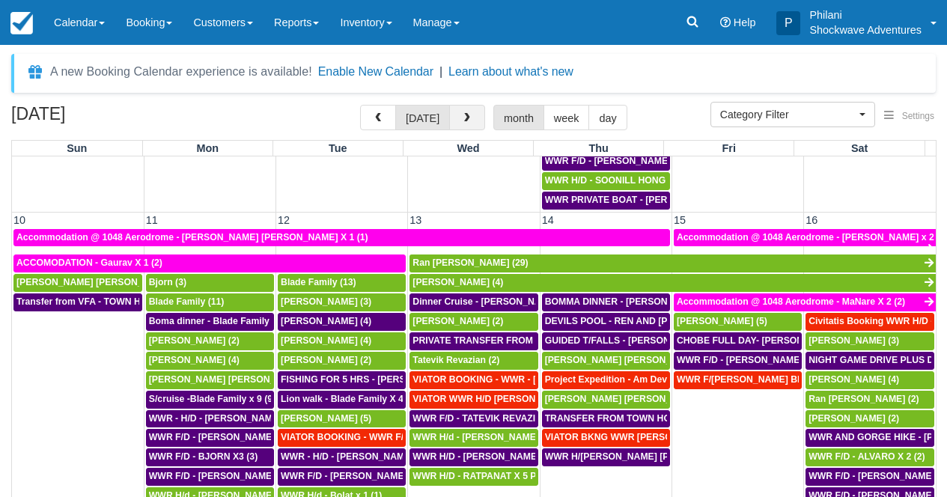
click at [467, 119] on span "button" at bounding box center [467, 118] width 10 height 10
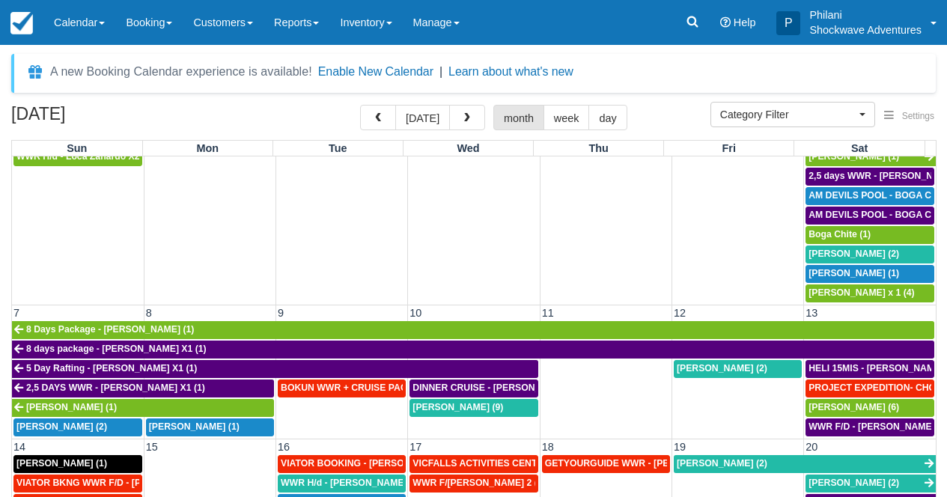
scroll to position [310, 0]
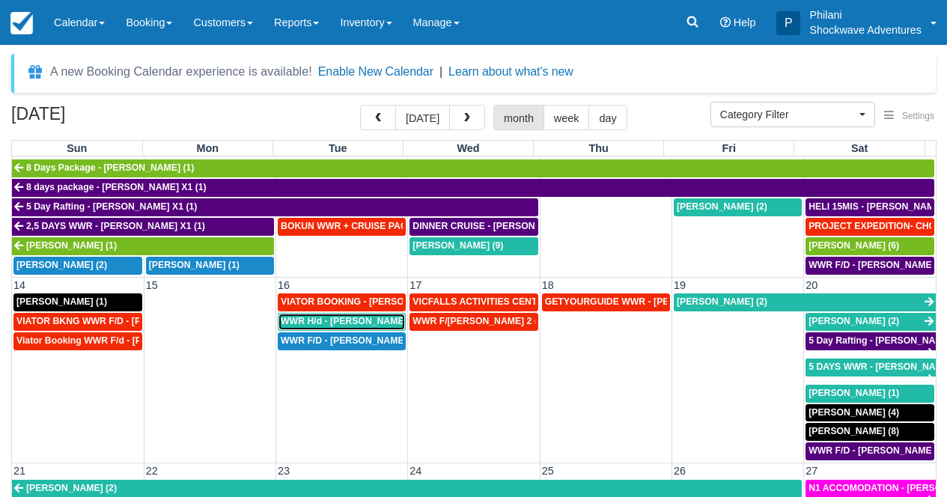
click at [359, 321] on span "WWR H/d - Richard Venn X3 (3)" at bounding box center [357, 321] width 153 height 10
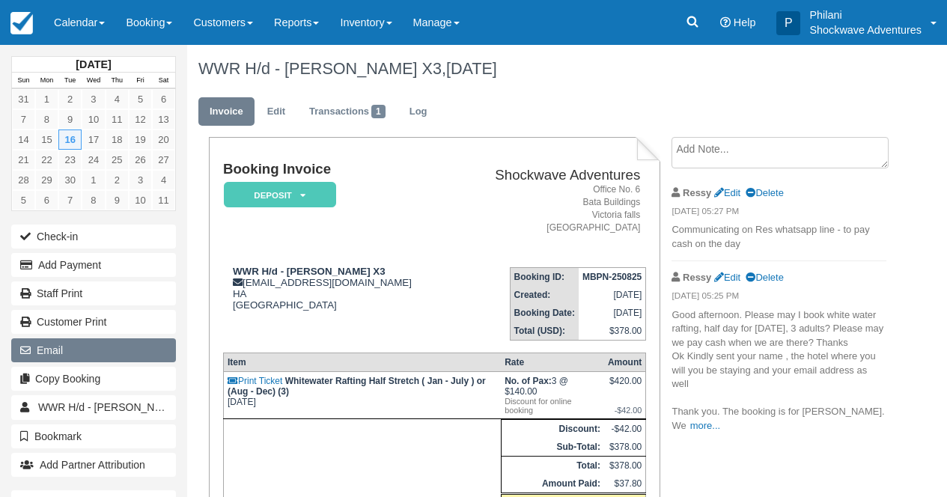
click at [52, 346] on button "Email" at bounding box center [93, 350] width 165 height 24
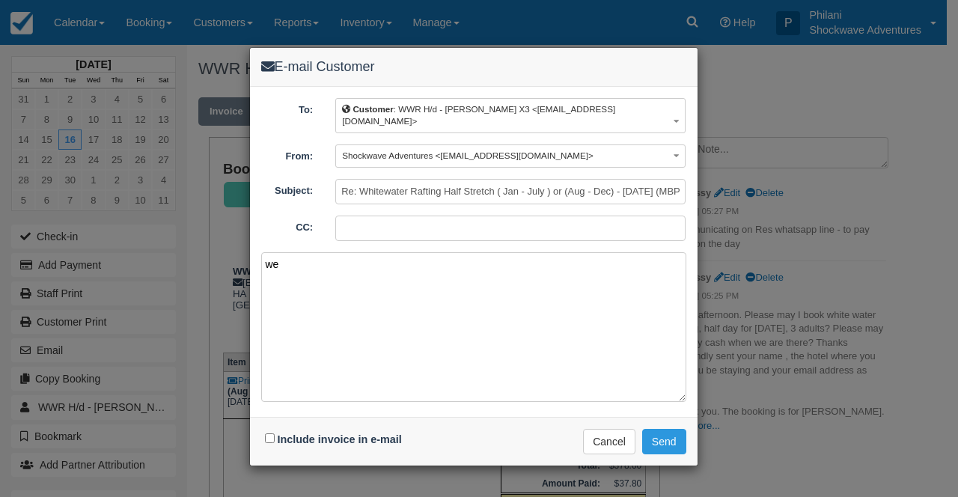
type textarea "w"
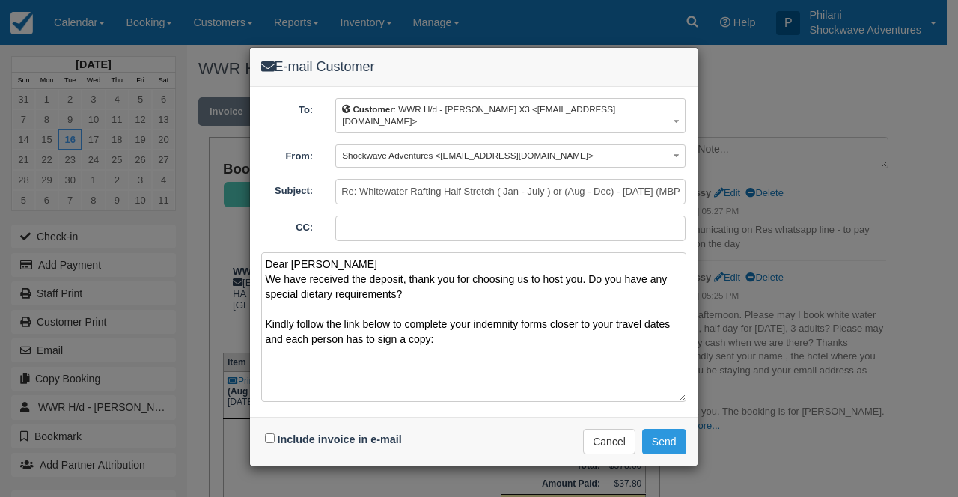
click at [403, 329] on textarea "Dear Richard We have received the deposit, thank you for choosing us to host yo…" at bounding box center [473, 327] width 425 height 150
click at [490, 328] on textarea "Dear Richard We have received the deposit, thank you for choosing us to host yo…" at bounding box center [473, 327] width 425 height 150
paste textarea "https://www.1tick.co.za/indemnity/check-in-and-indemnity-form-for-shockwave-adv…"
paste textarea "Inclusions Buffet lunch included Free drinks included Free hotel pickup and dro…"
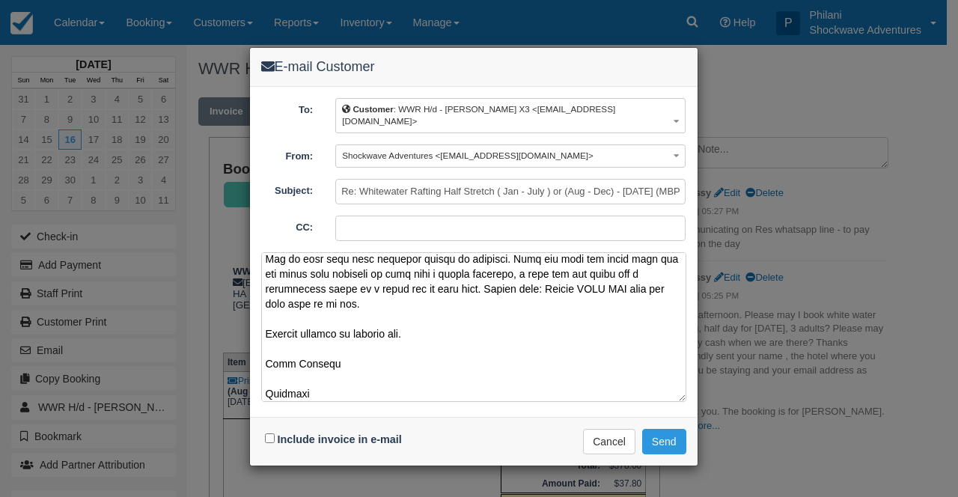
scroll to position [694, 0]
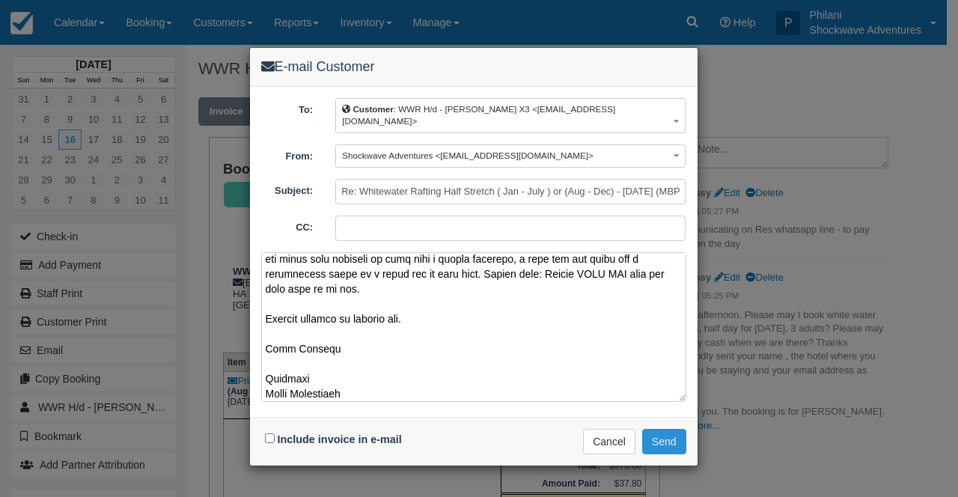
type textarea "Dear Richard We have received the deposit, thank you for choosing us to host yo…"
click at [675, 433] on button "Send" at bounding box center [664, 441] width 44 height 25
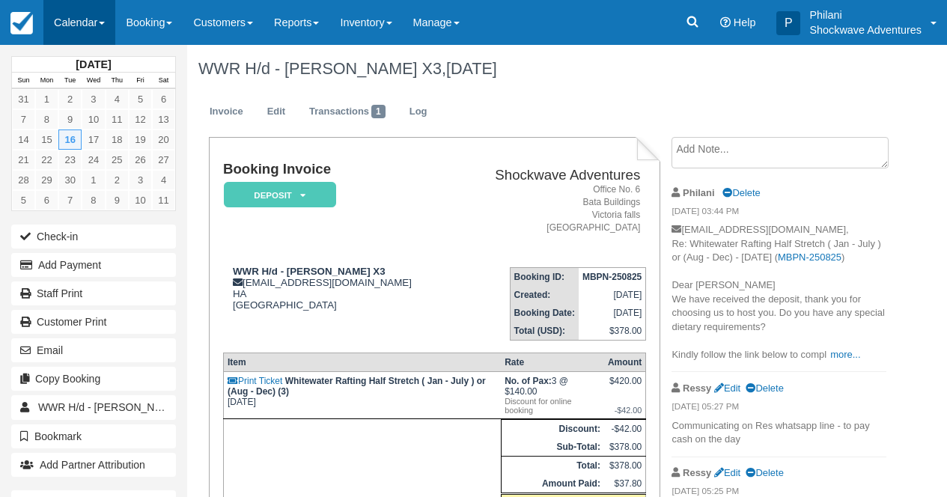
click at [92, 25] on link "Calendar" at bounding box center [79, 22] width 72 height 45
click at [103, 23] on span at bounding box center [102, 23] width 6 height 3
click at [92, 26] on link "Calendar" at bounding box center [79, 22] width 72 height 45
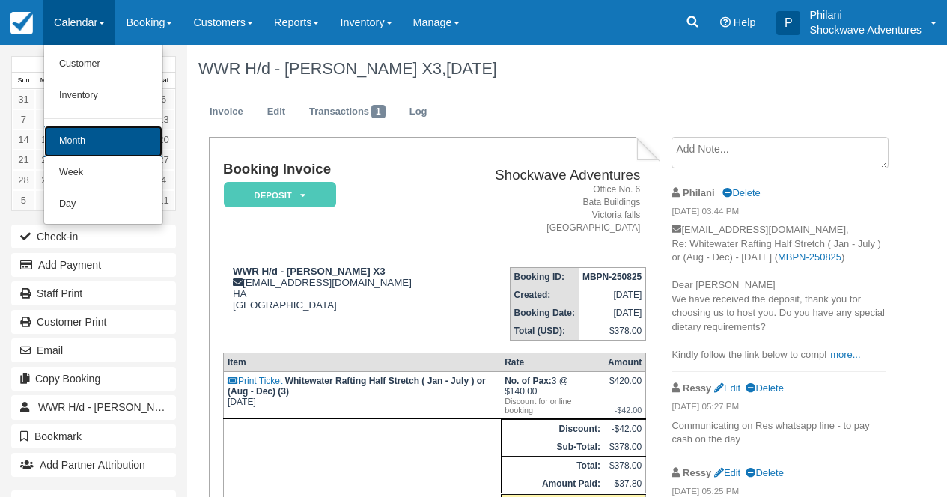
click at [107, 147] on link "Month" at bounding box center [103, 141] width 118 height 31
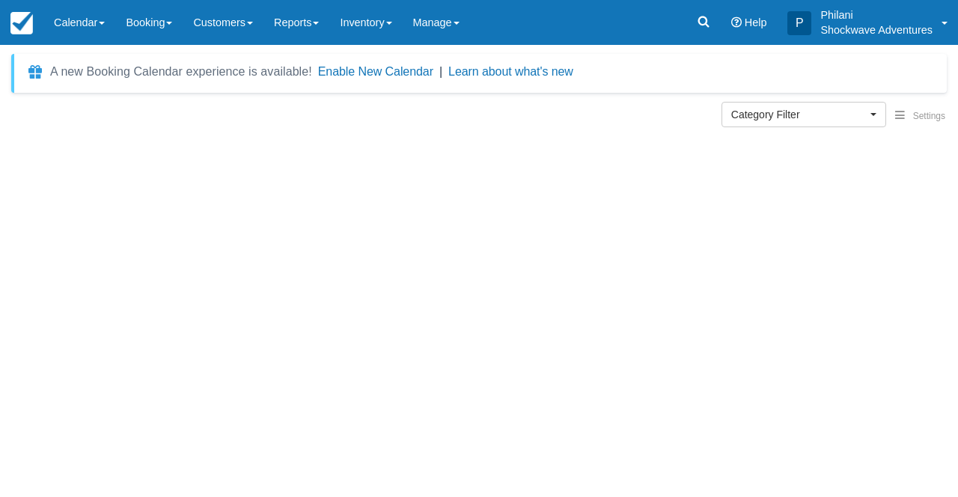
select select
